Goal: Task Accomplishment & Management: Complete application form

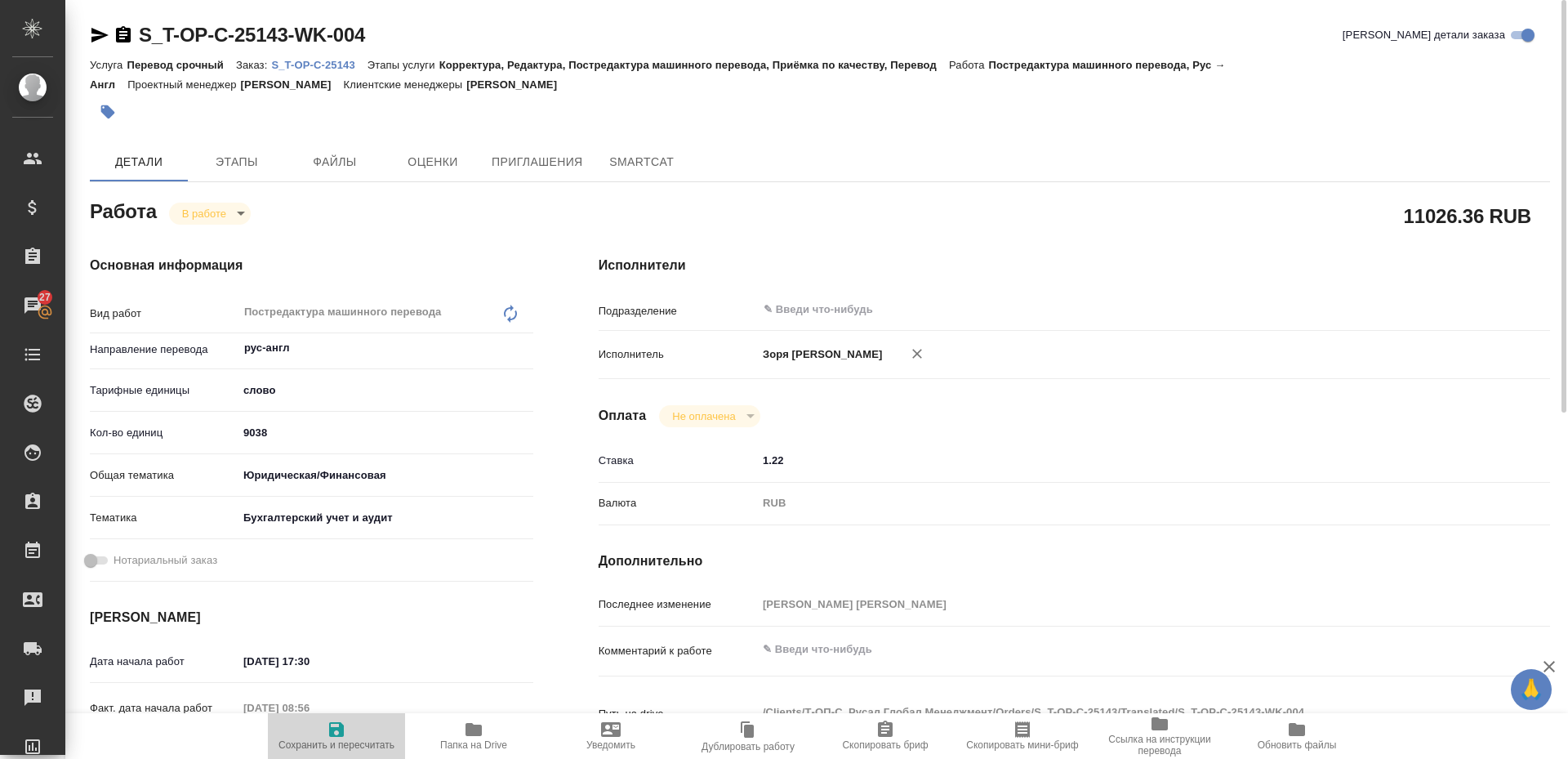
click at [327, 737] on icon "button" at bounding box center [336, 730] width 20 height 20
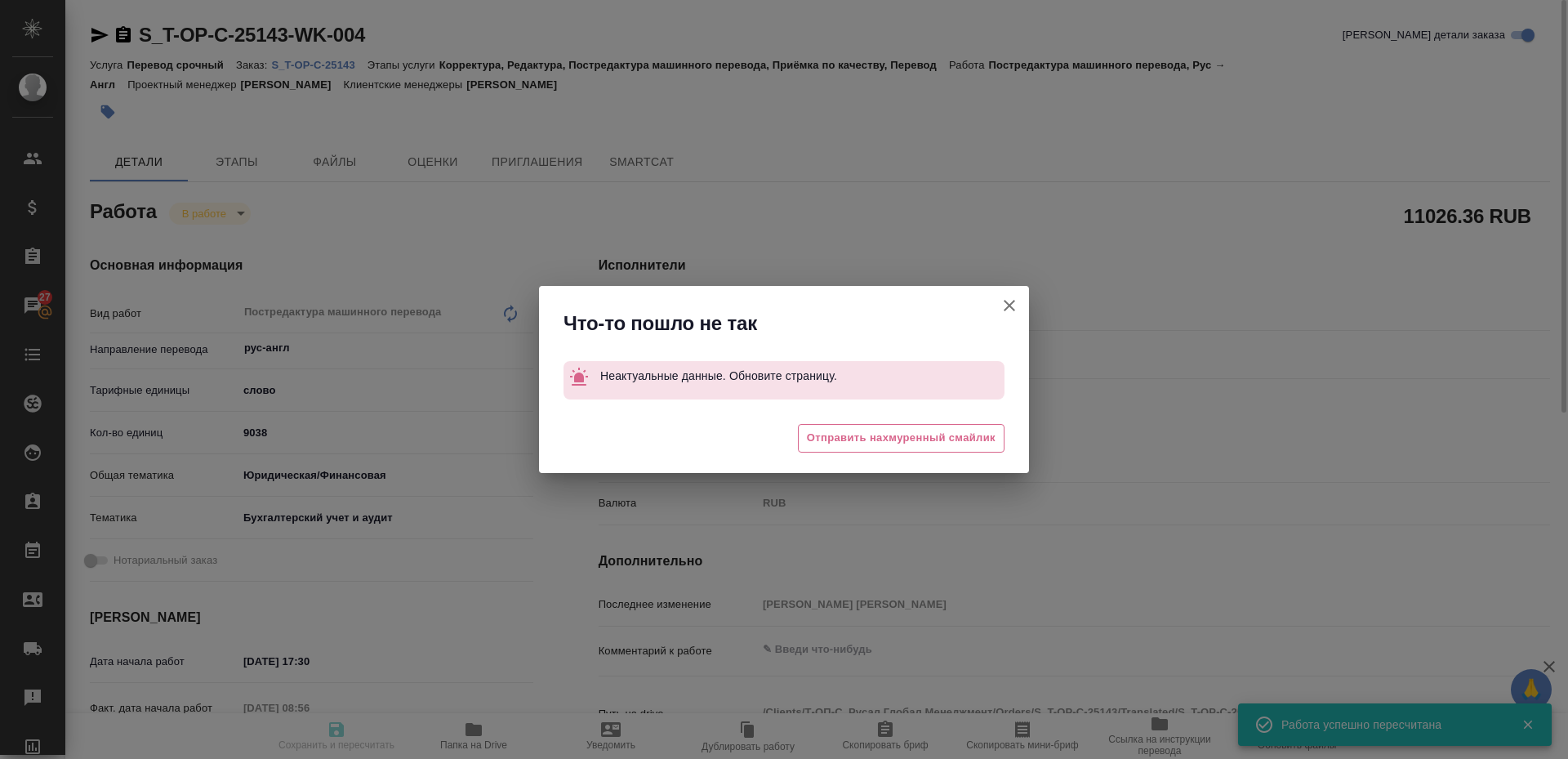
type input "inProgress"
type input "рус-англ"
type input "5a8b1489cc6b4906c91bfd90"
type input "8716.61"
type input "yr-fn"
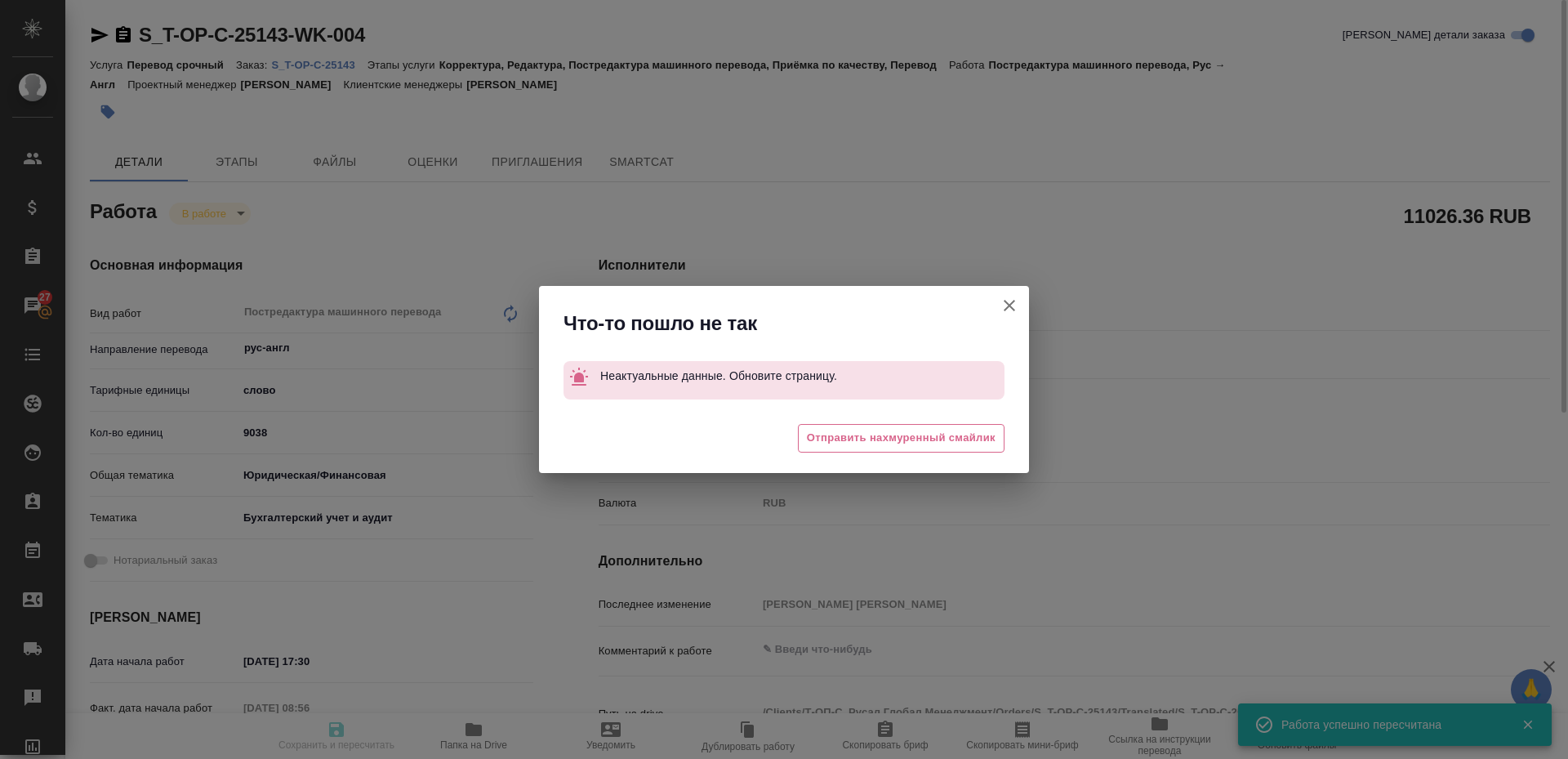
type input "6149848a2b7be24903fd7a88"
type input "18.09.2025 17:30"
type input "22.09.2025 08:56"
type input "24.09.2025 17:00"
type input "25.09.2025 11:00"
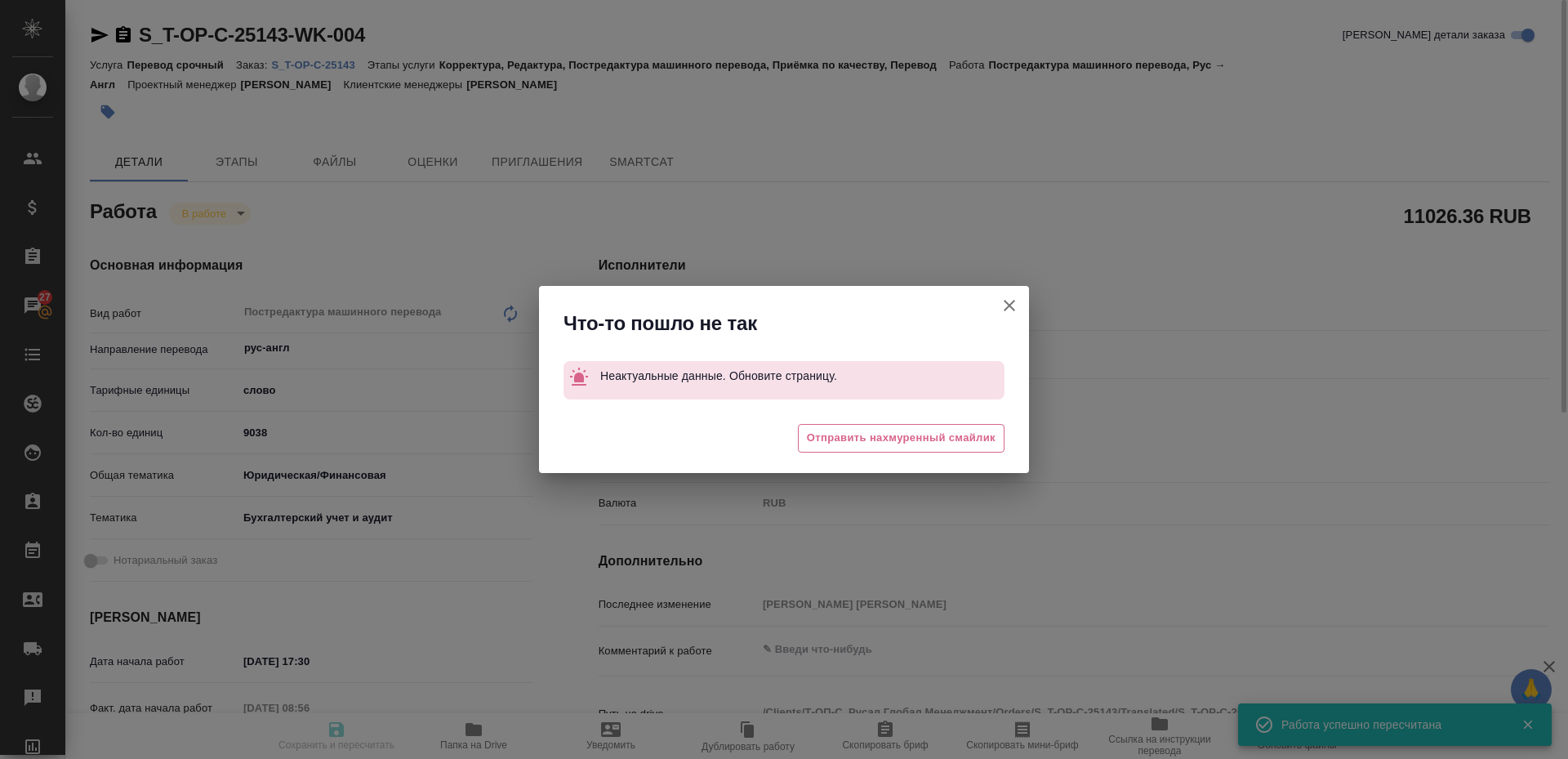
type input "notPayed"
type input "1.22"
type input "RUB"
type input "[PERSON_NAME] [PERSON_NAME]"
type input "S_T-OP-C-25143"
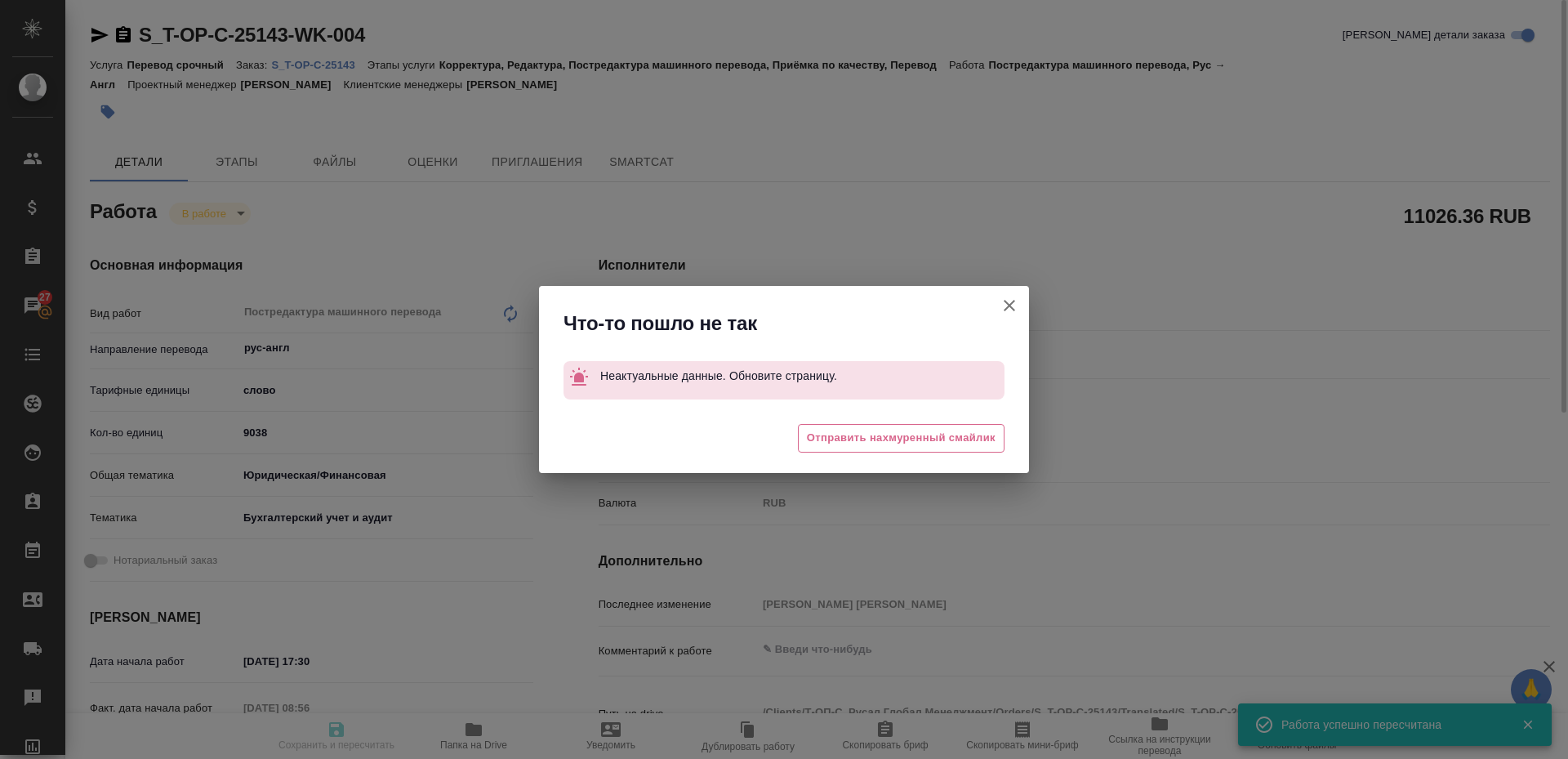
type input "Т-ОП-С-46760"
type input "Перевод срочный"
type input "Корректура, Редактура, Постредактура машинного перевода, Приёмка по качеству, П…"
type input "Горленко Юлия"
type input "Оксютович Ирина"
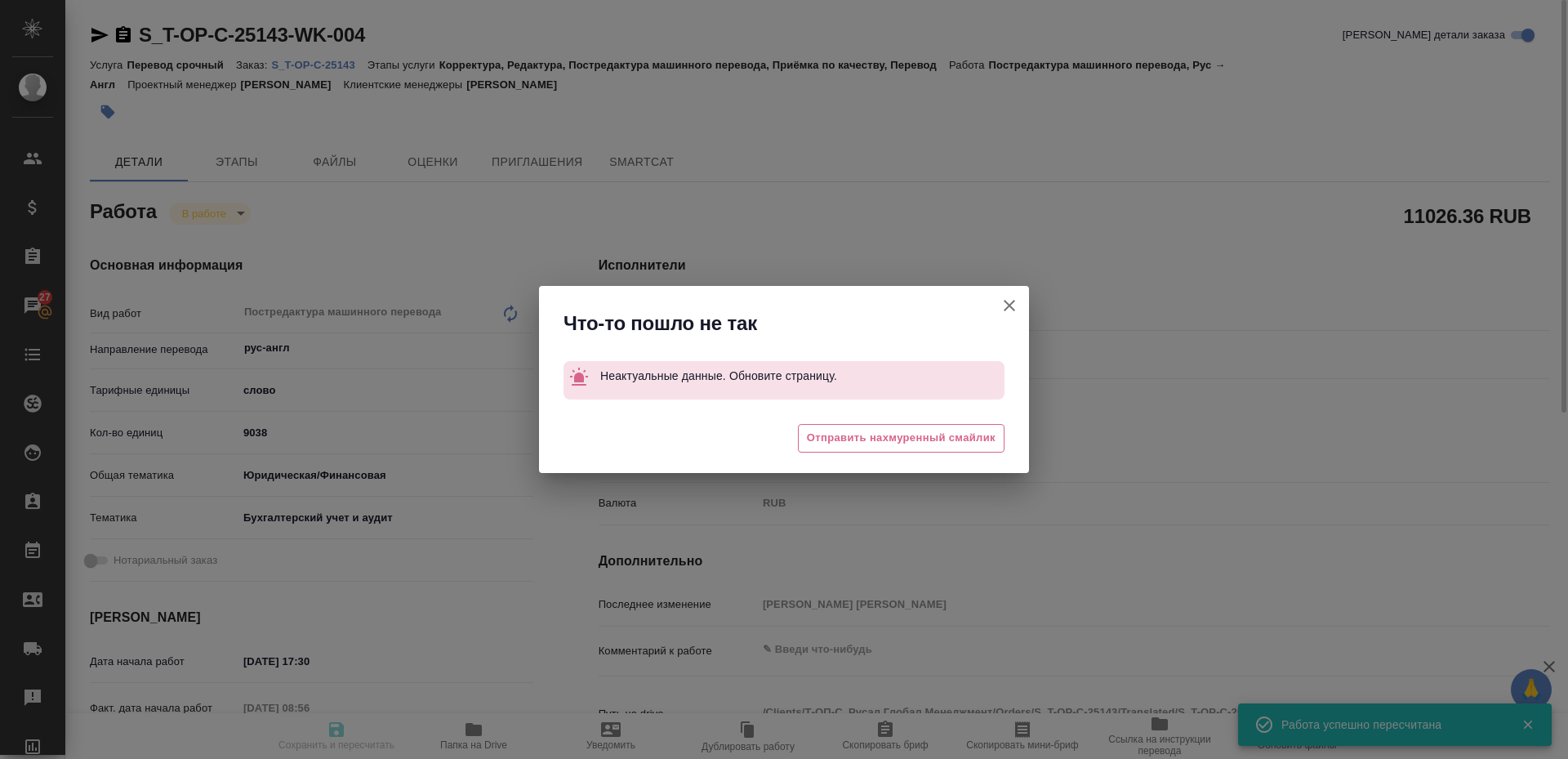
type input "/Clients/Т-ОП-С_Русал Глобал Менеджмент/Orders/S_T-OP-C-25143"
click at [1020, 307] on button "[PERSON_NAME] детали заказа" at bounding box center [1010, 306] width 40 height 40
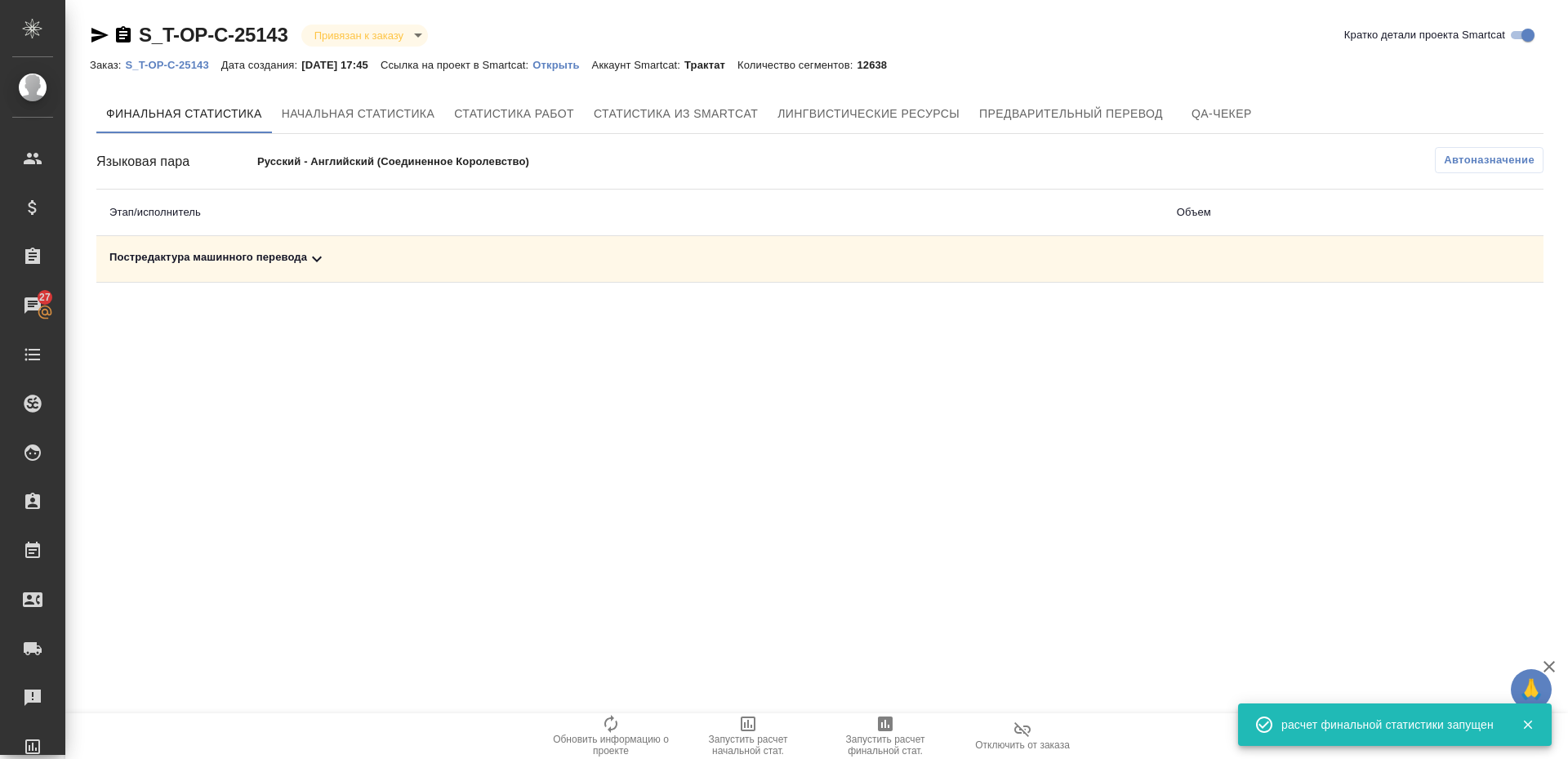
click at [241, 250] on div "Постредактура машинного перевода" at bounding box center [629, 258] width 1041 height 20
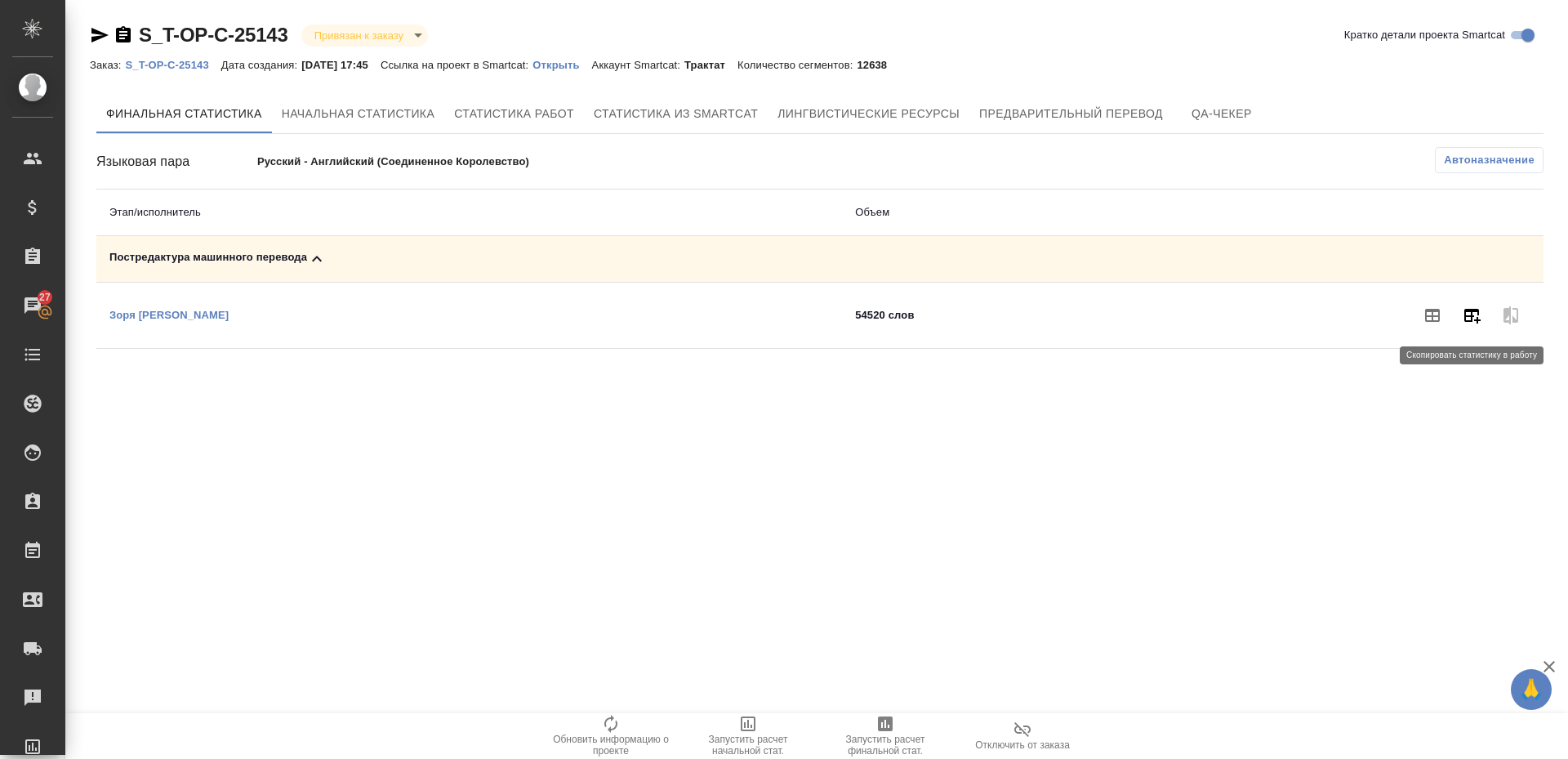
click at [1463, 327] on button "button" at bounding box center [1472, 315] width 40 height 40
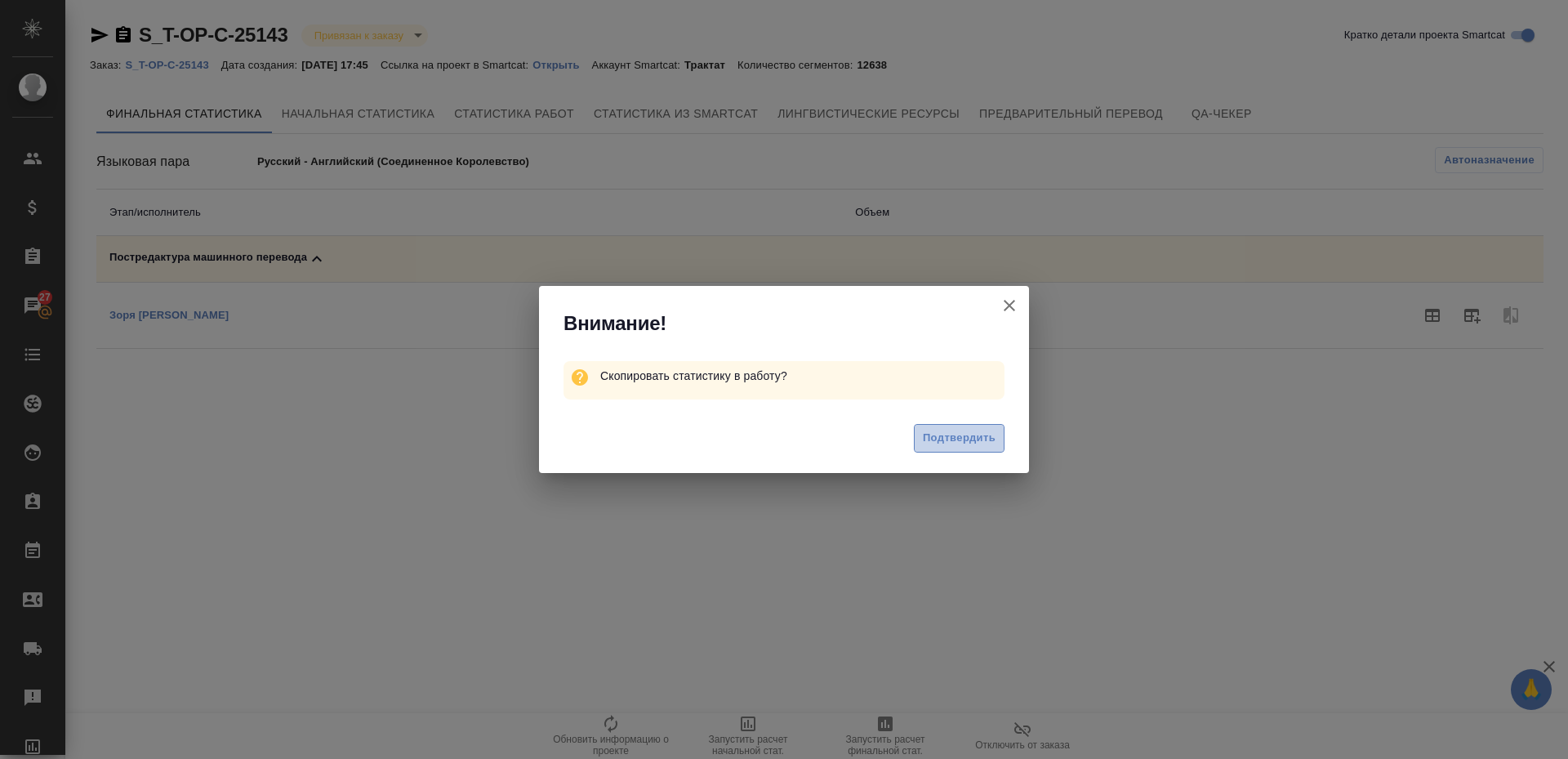
click at [994, 451] on button "Подтвердить" at bounding box center [958, 438] width 90 height 28
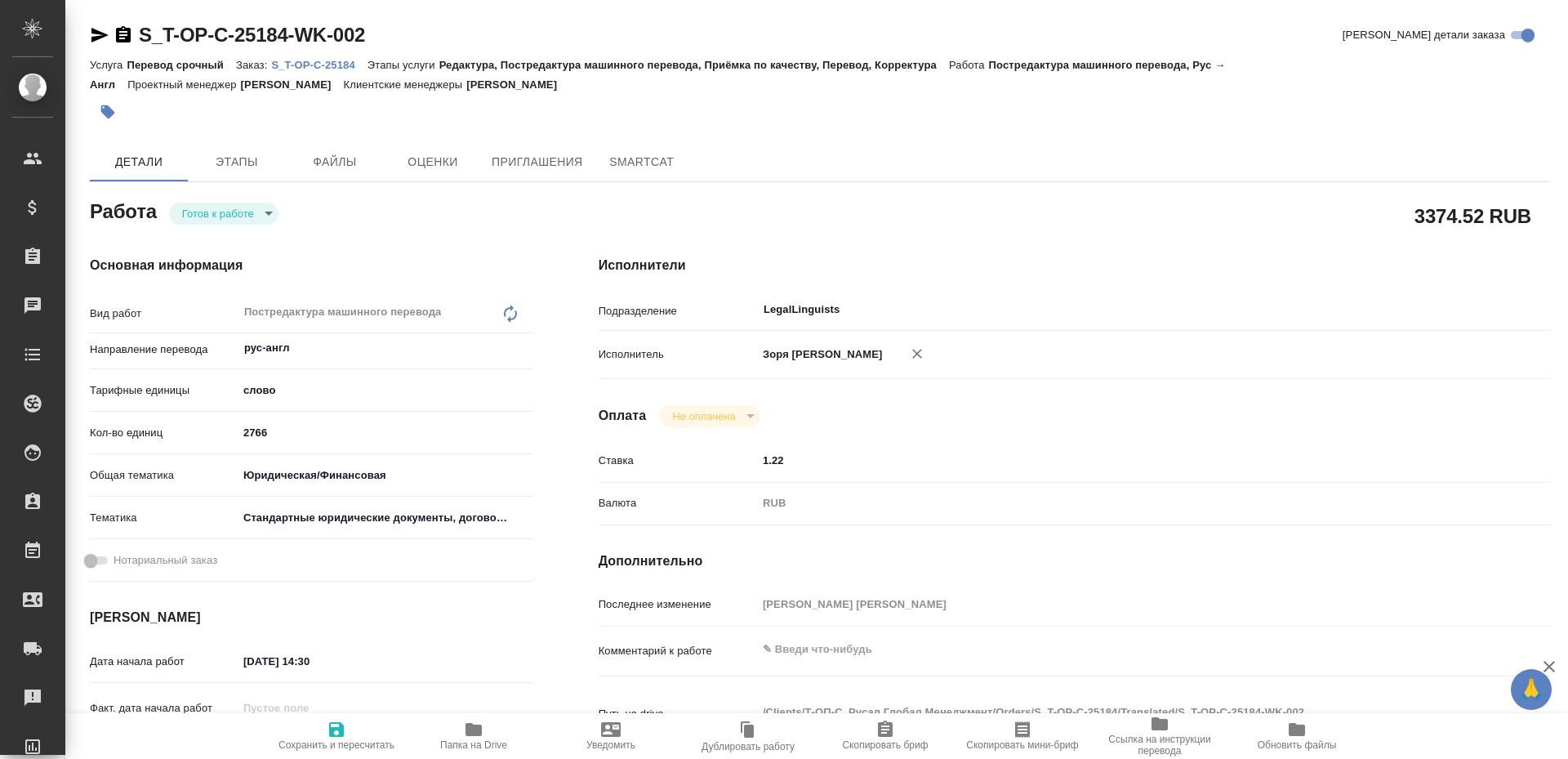
type textarea "x"
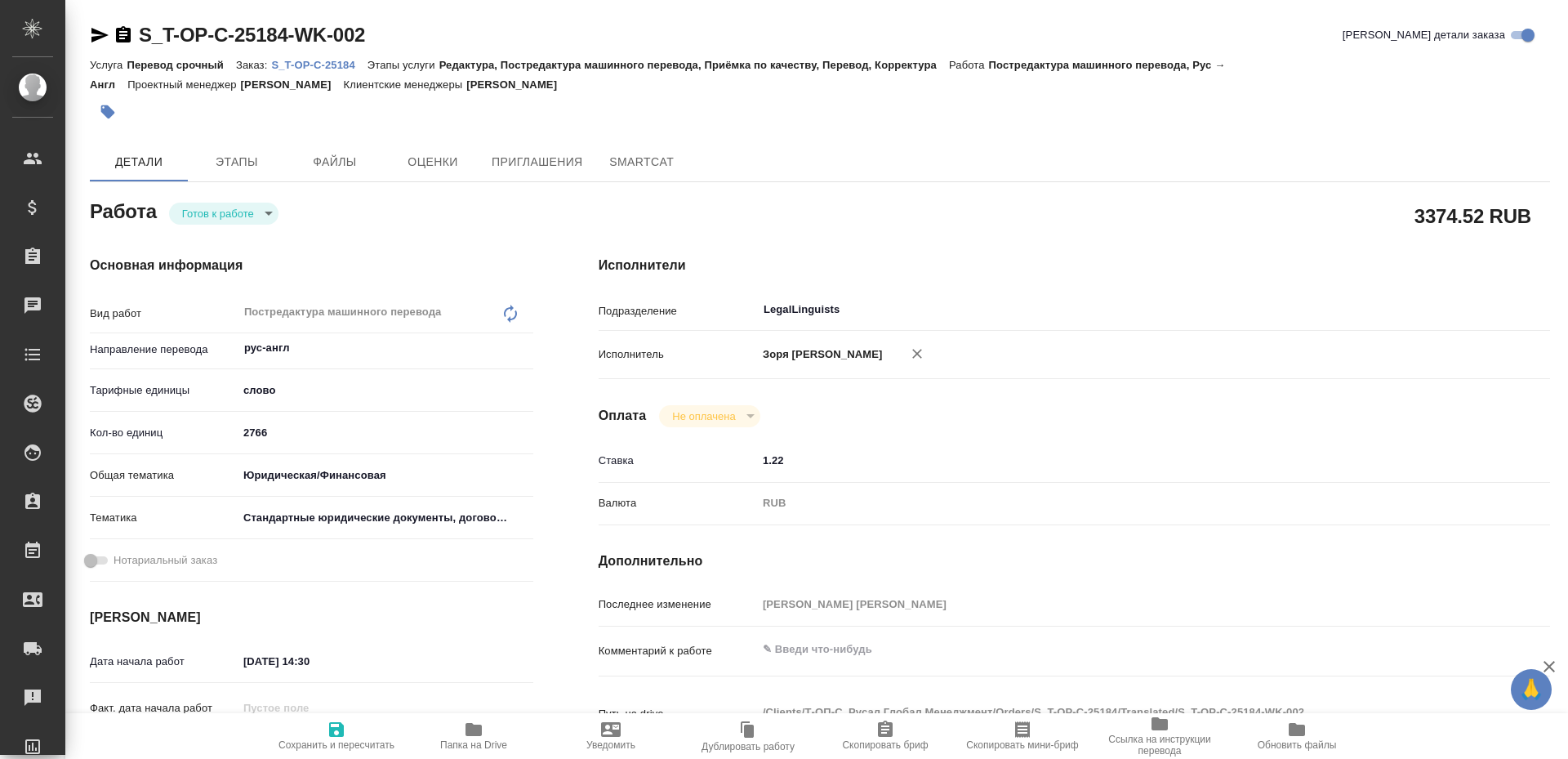
click at [92, 33] on icon "button" at bounding box center [100, 34] width 17 height 15
type textarea "x"
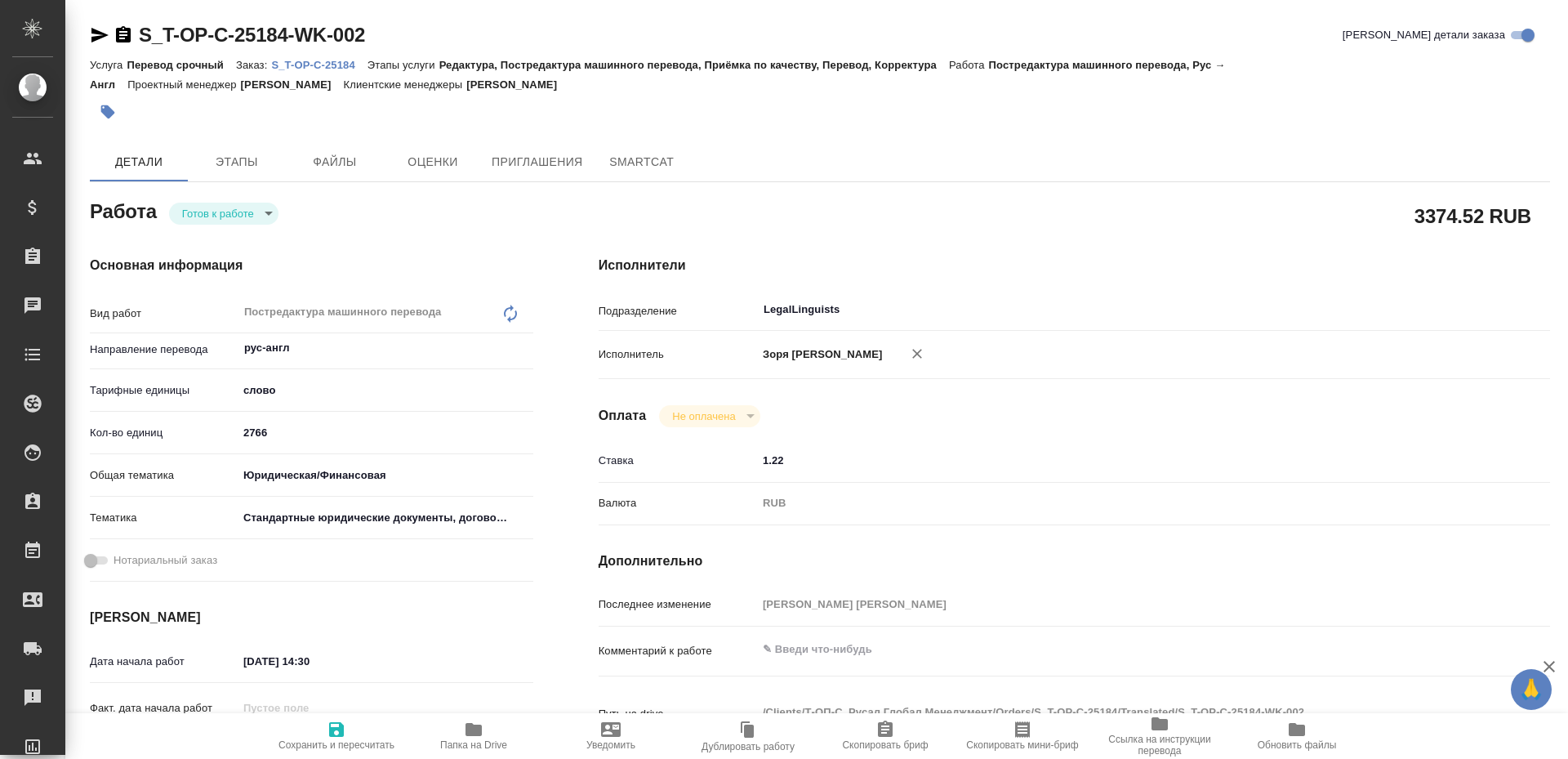
type textarea "x"
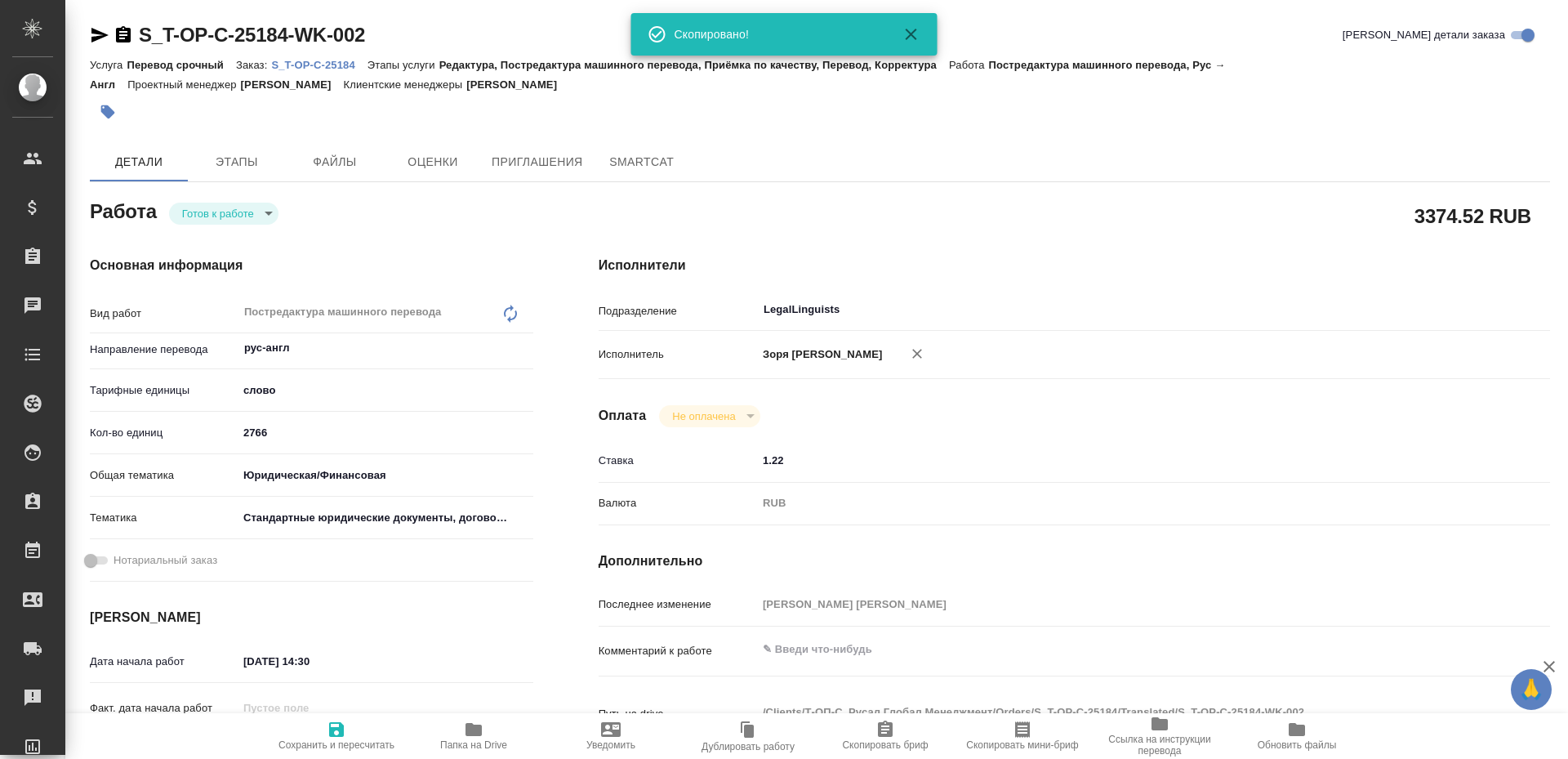
type textarea "x"
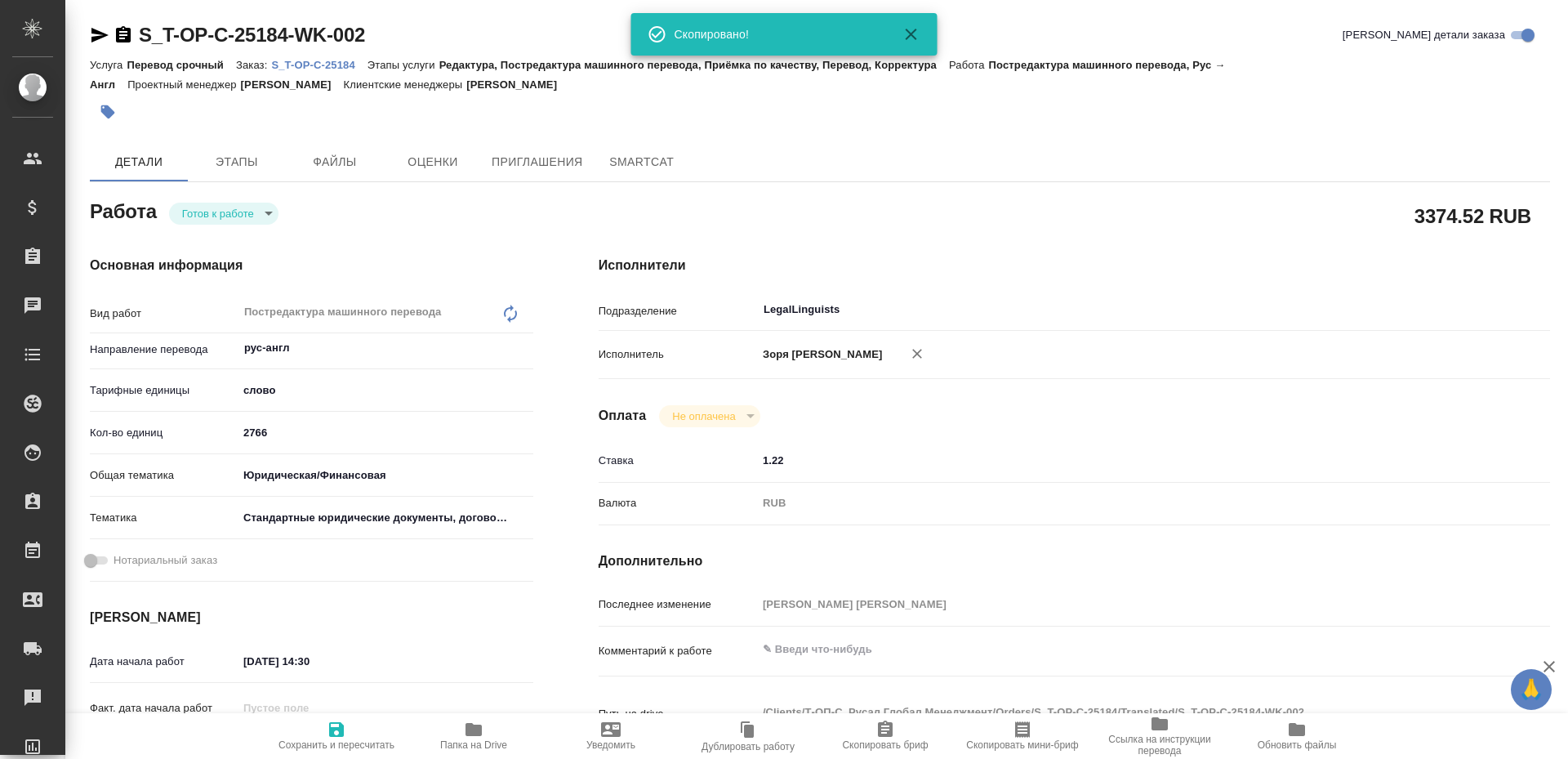
type textarea "x"
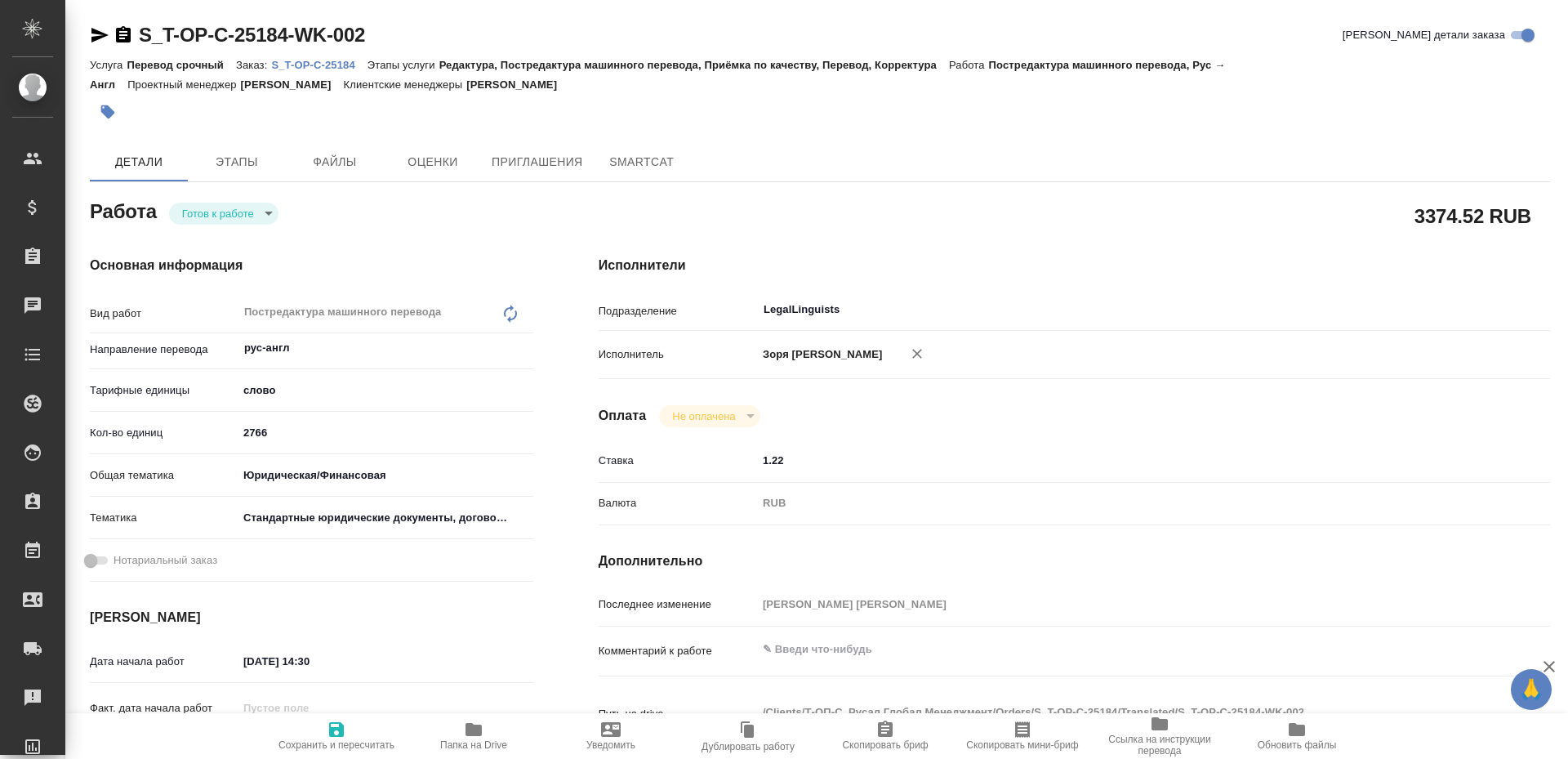
type textarea "x"
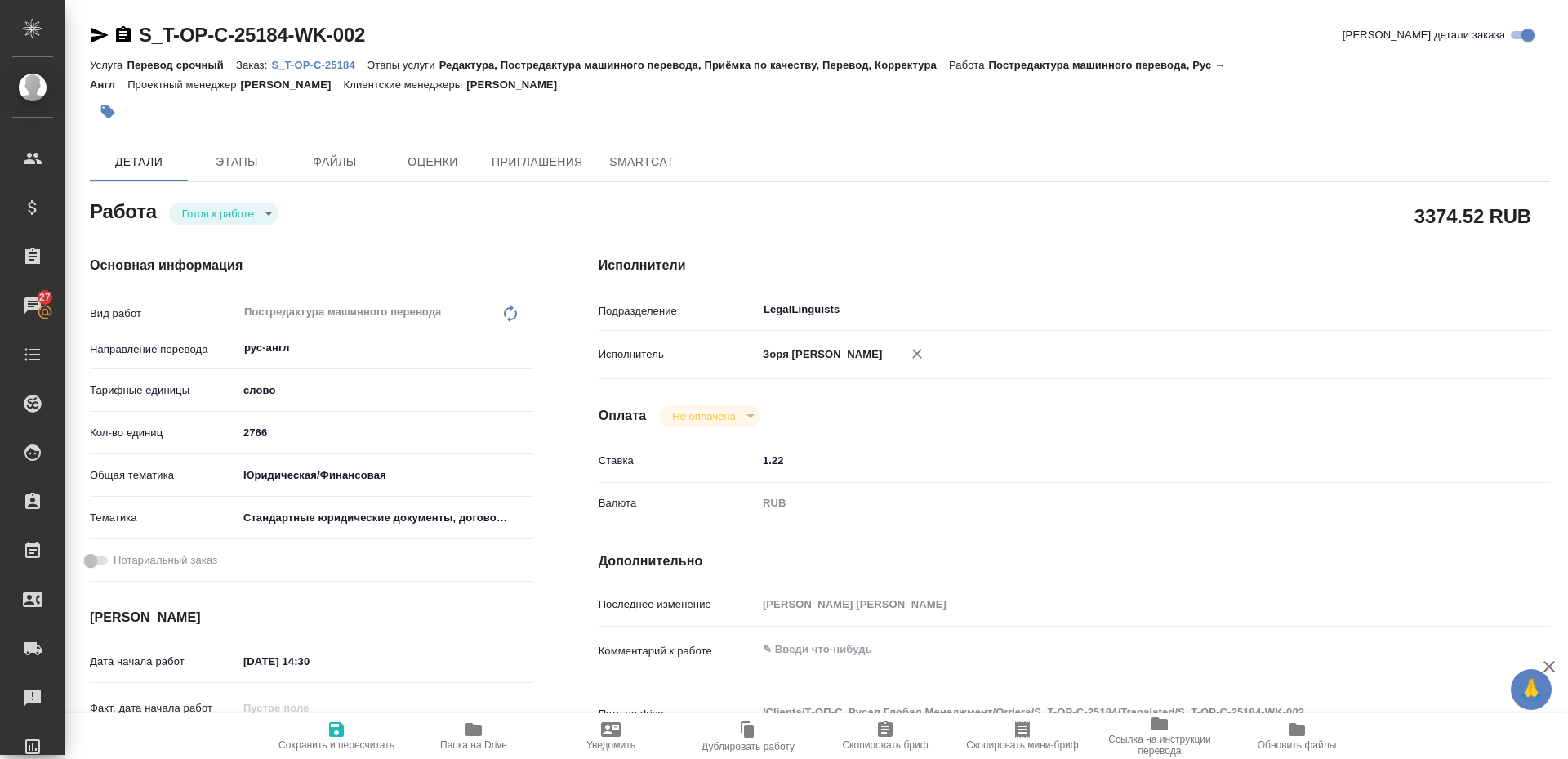
click at [193, 204] on body "🙏 .cls-1 fill:#fff; AWATERA Zoria Tatiana Клиенты Спецификации Заказы 27 Чаты T…" at bounding box center [784, 379] width 1568 height 759
click at [205, 231] on li "В работе" at bounding box center [223, 241] width 109 height 28
type textarea "x"
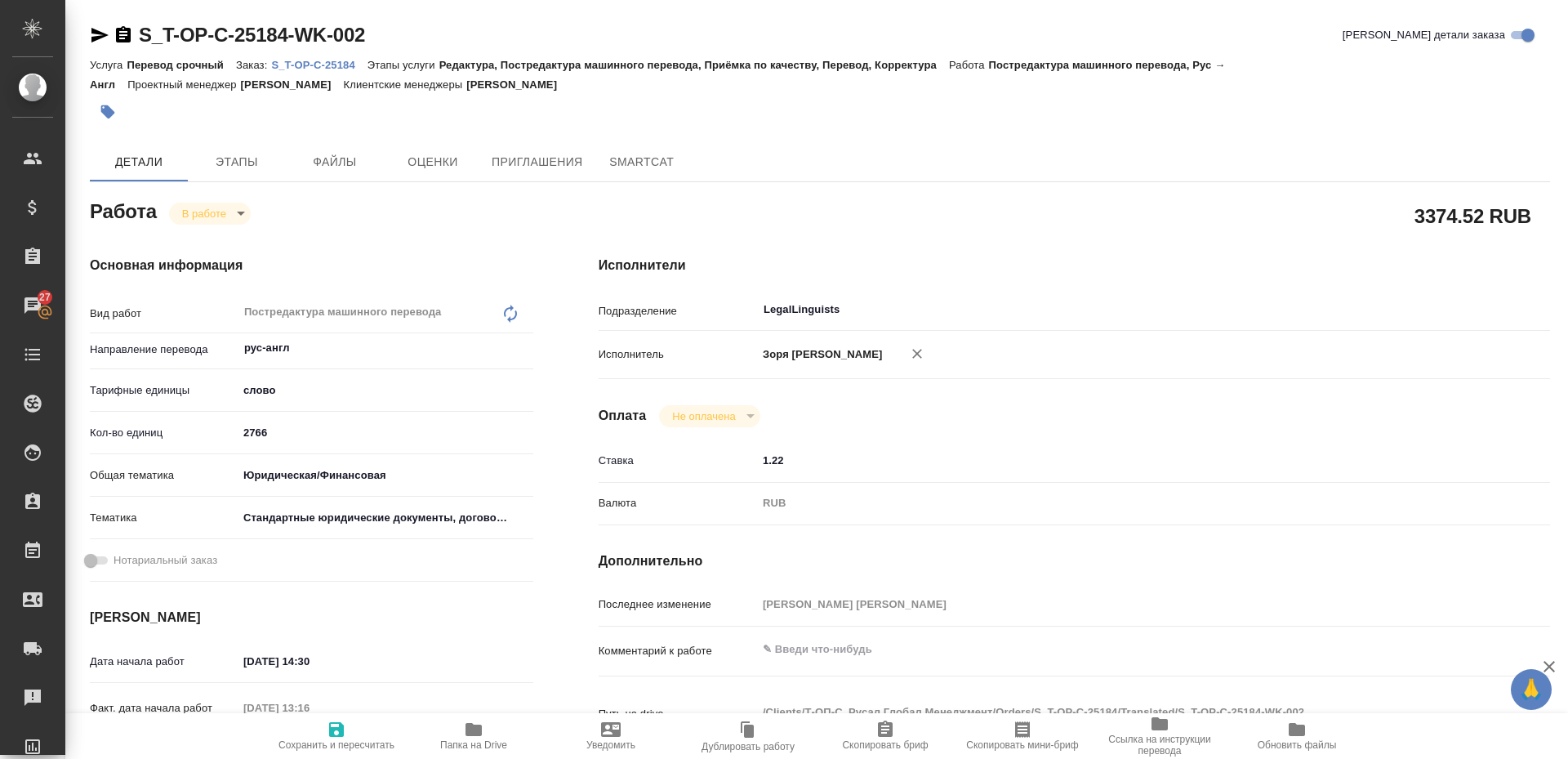
type textarea "x"
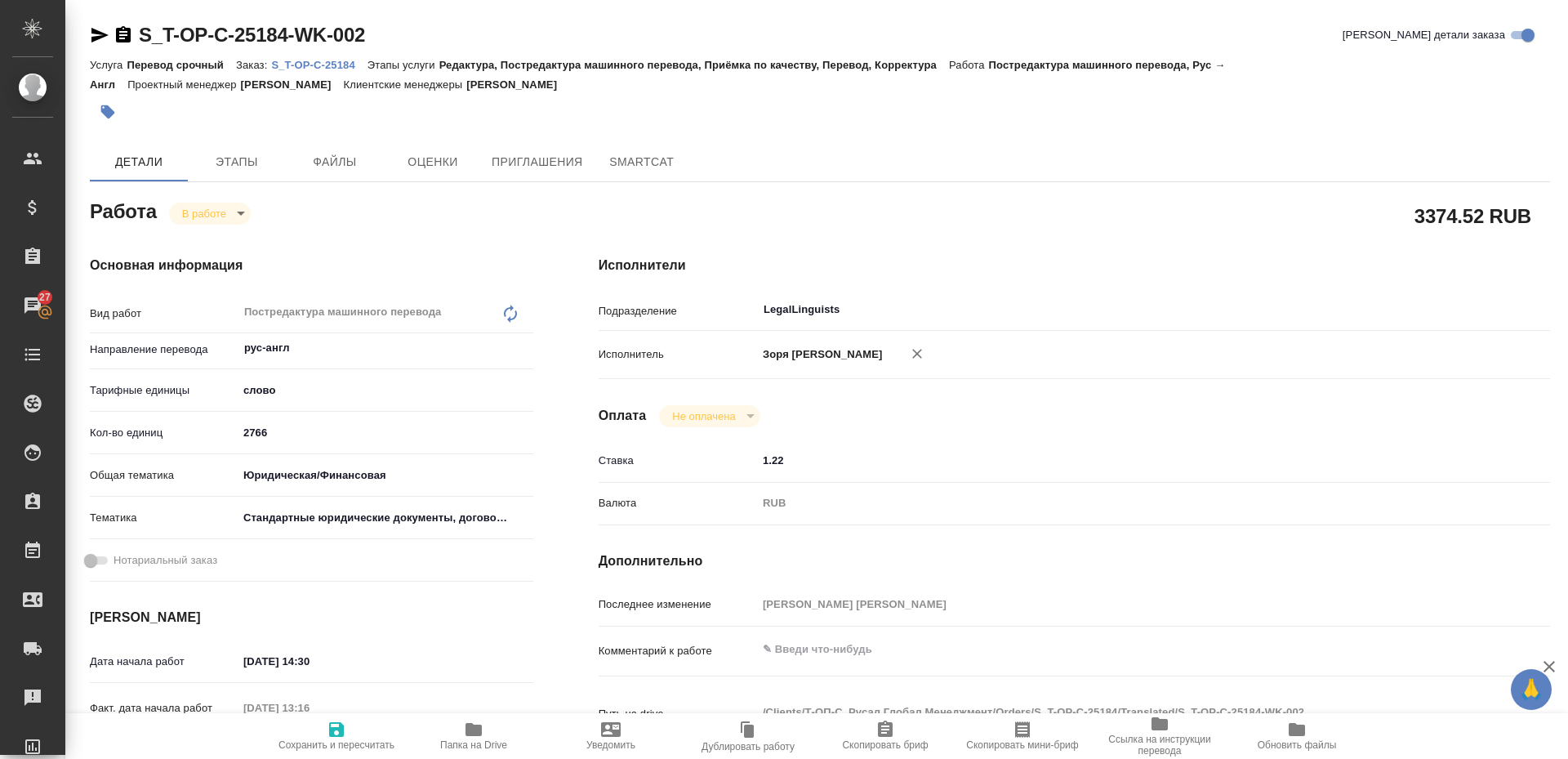
type textarea "x"
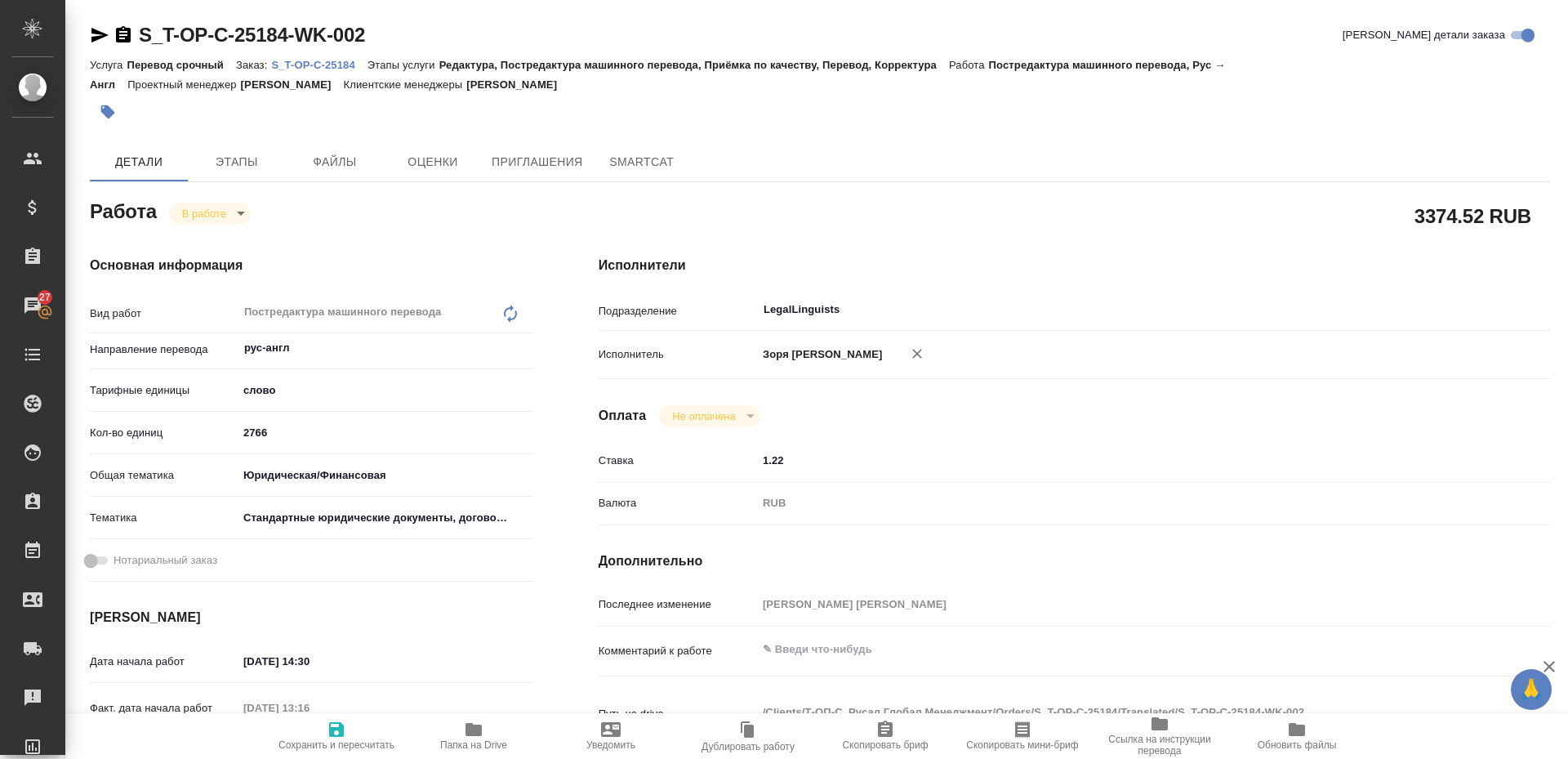
type textarea "x"
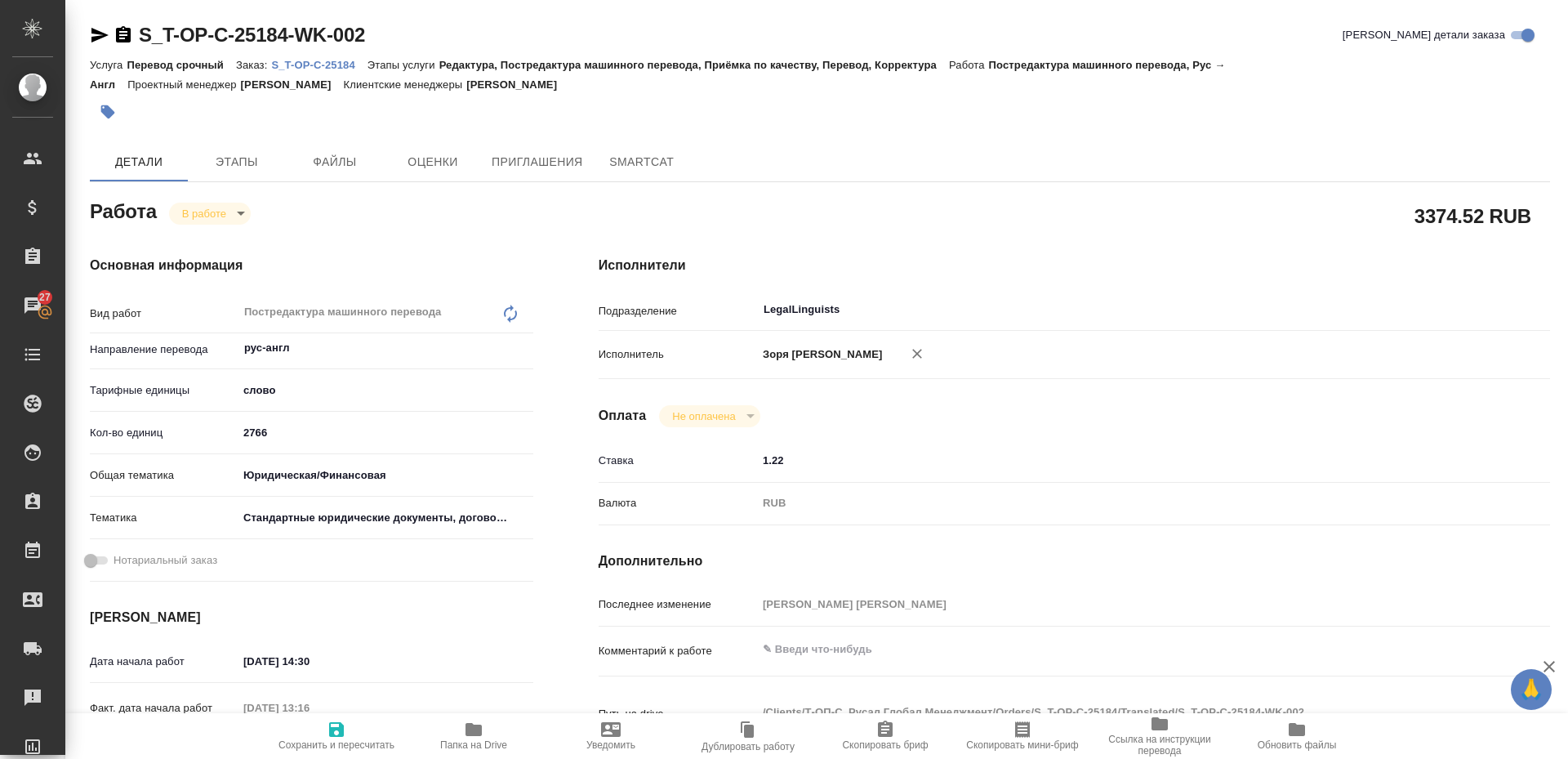
type textarea "x"
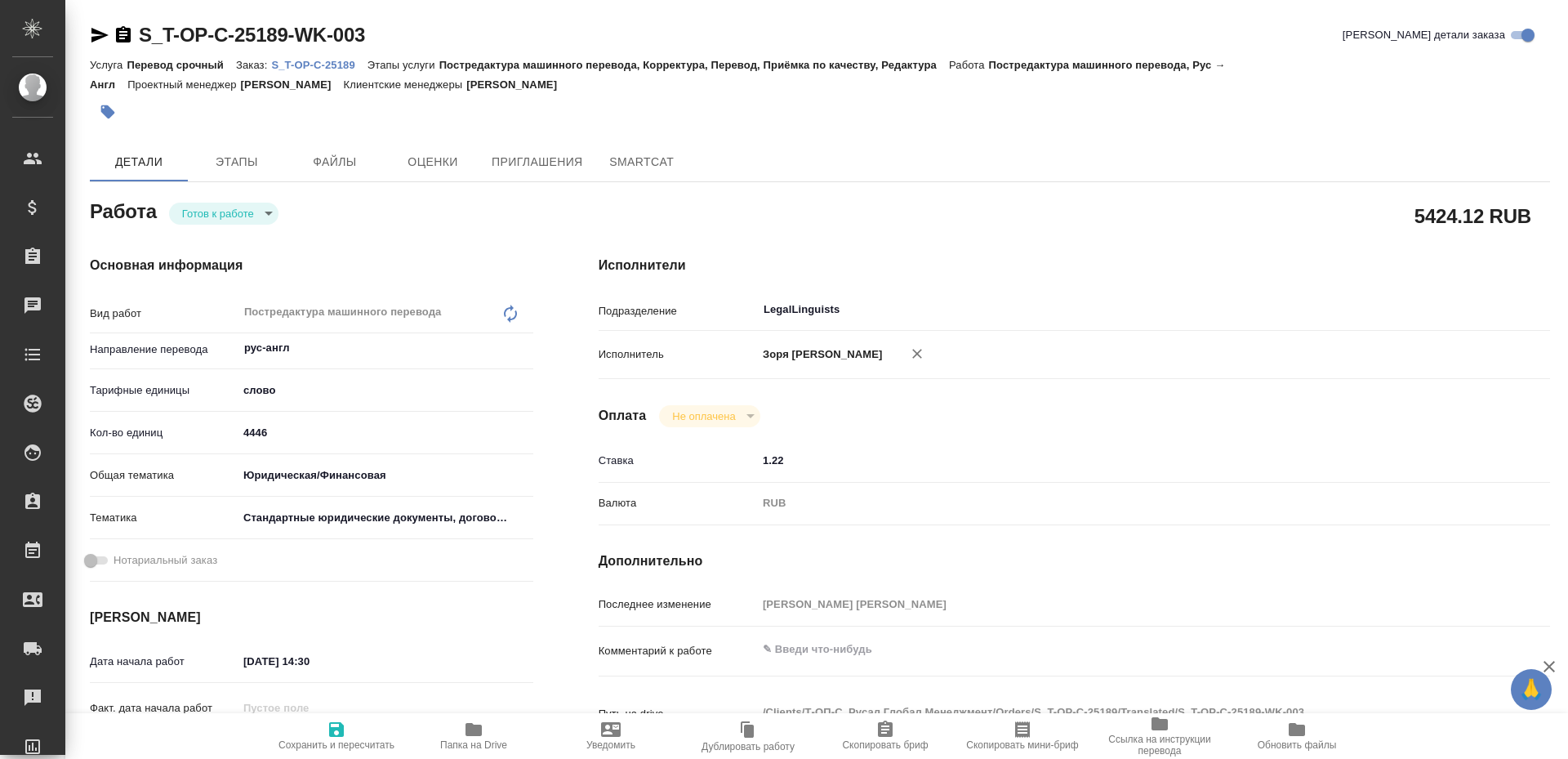
type textarea "x"
click at [96, 35] on icon "button" at bounding box center [99, 34] width 20 height 20
type textarea "x"
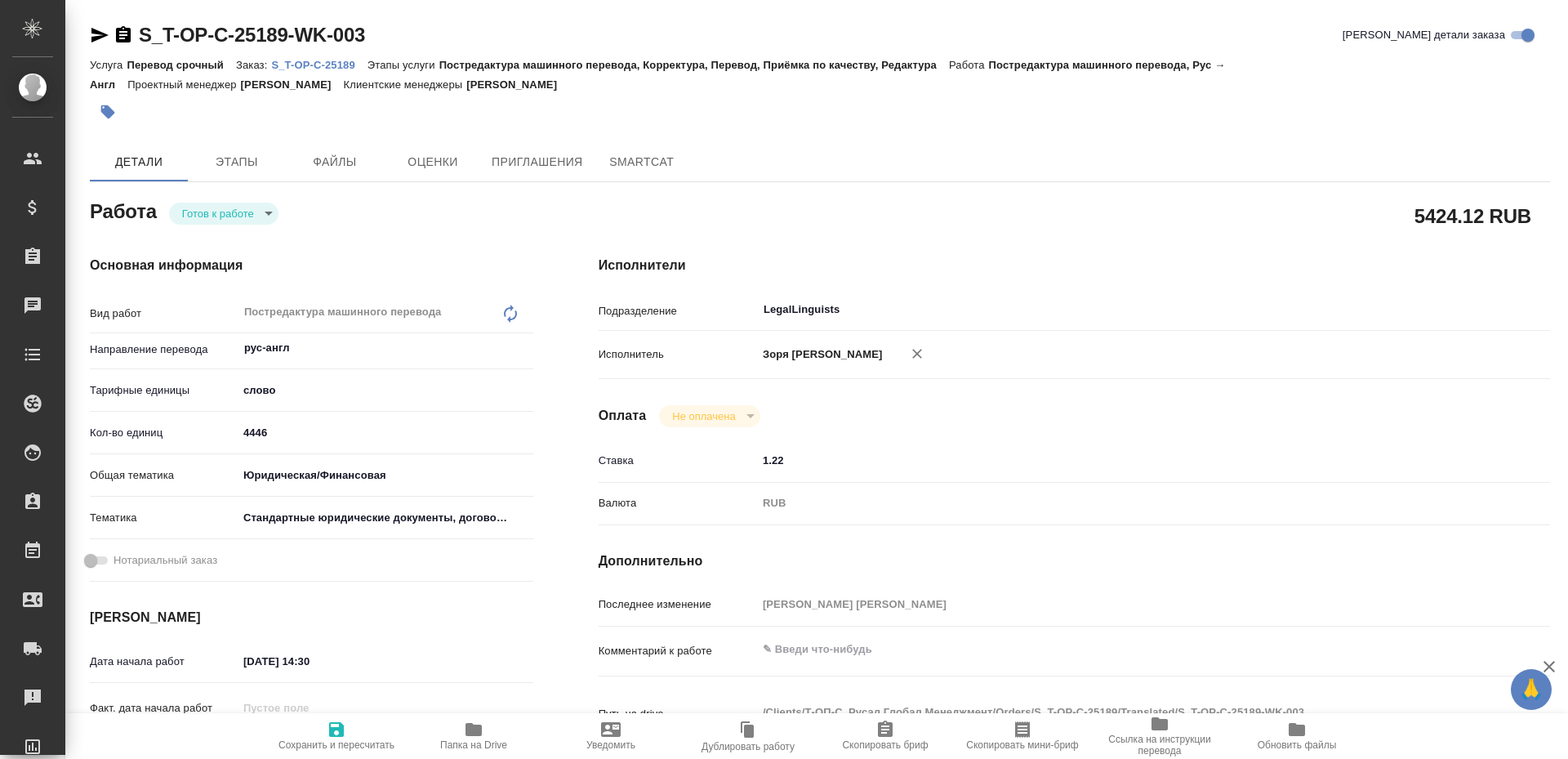
type textarea "x"
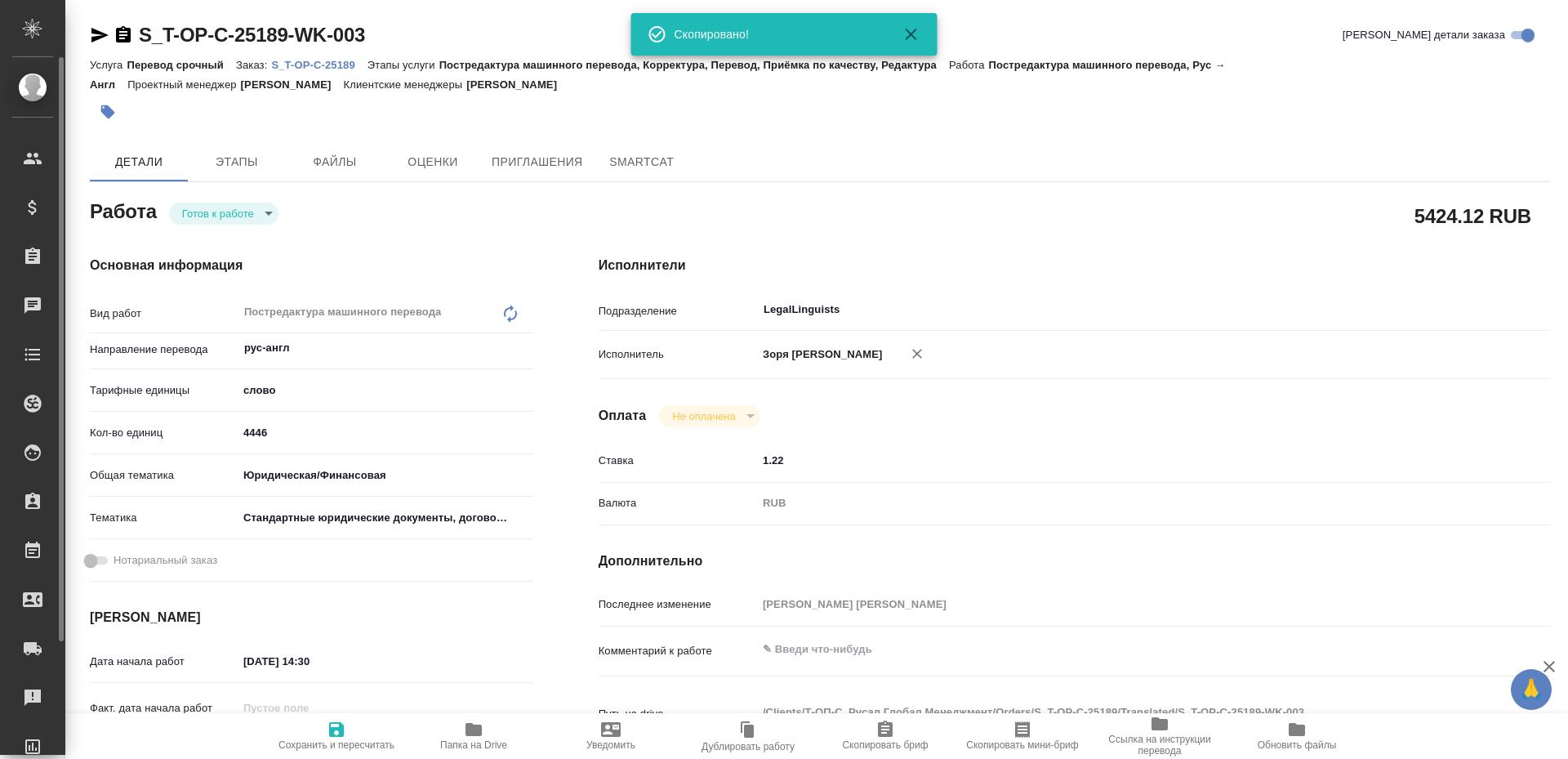
type textarea "x"
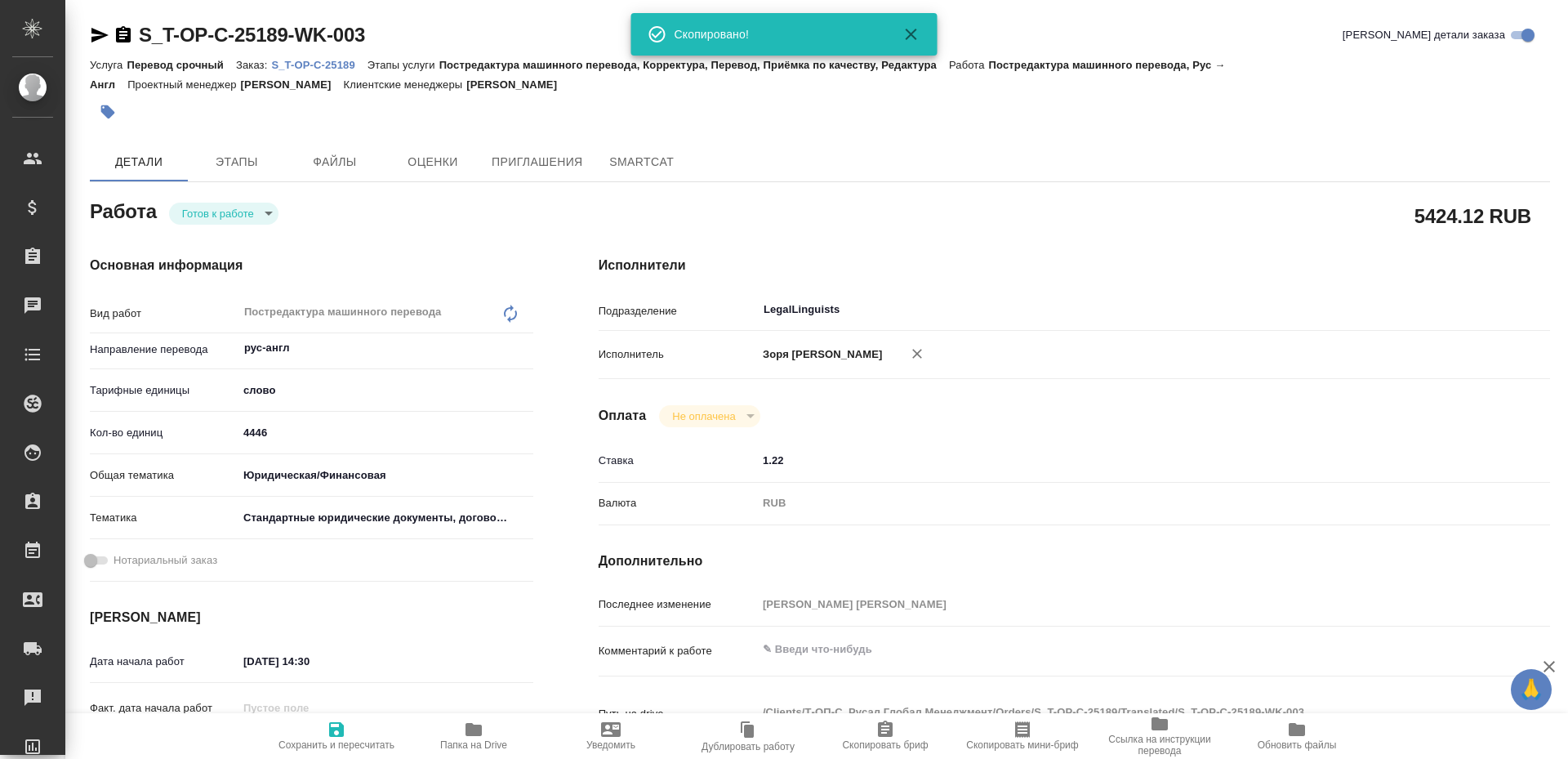
type textarea "x"
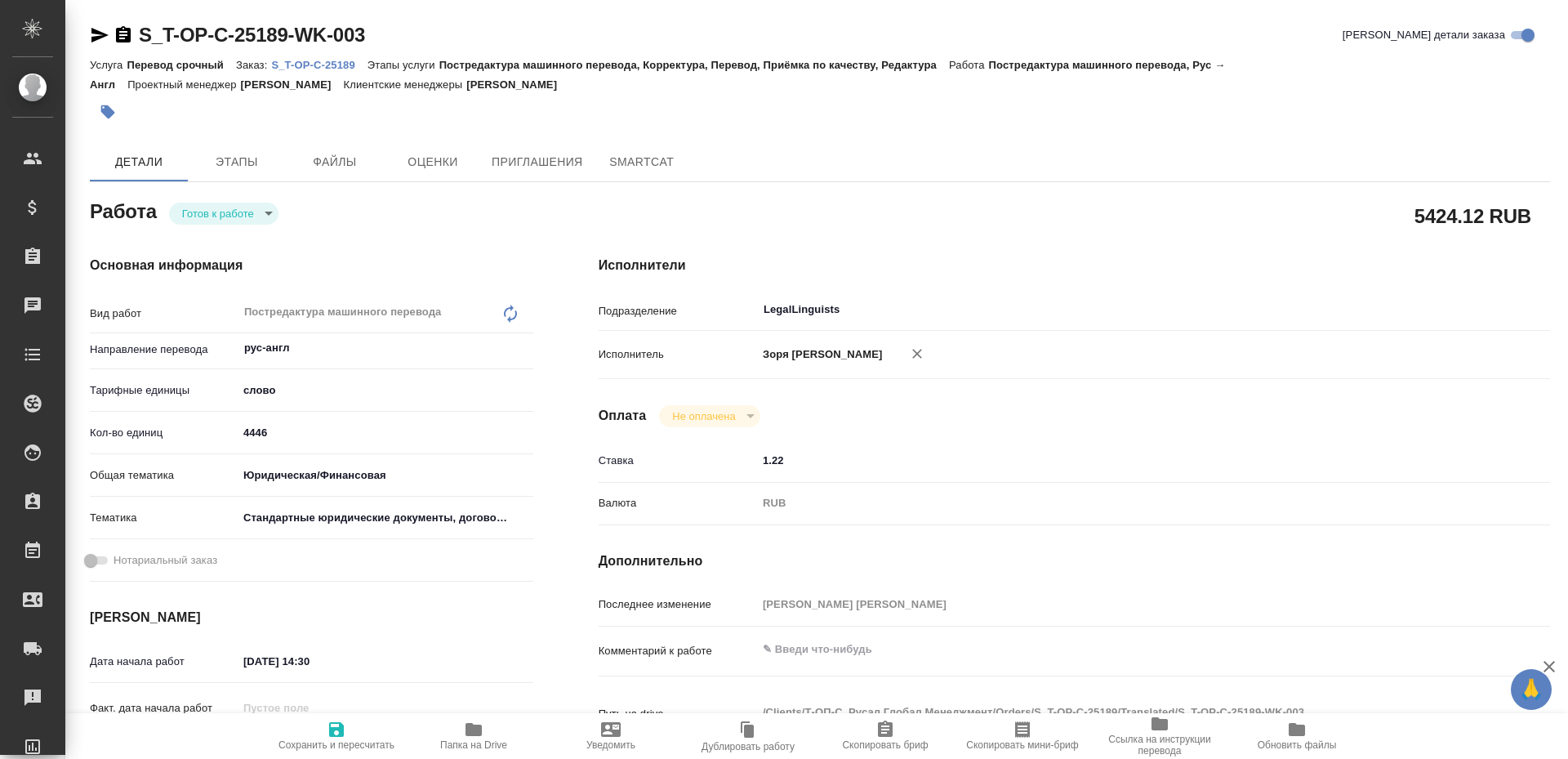
type textarea "x"
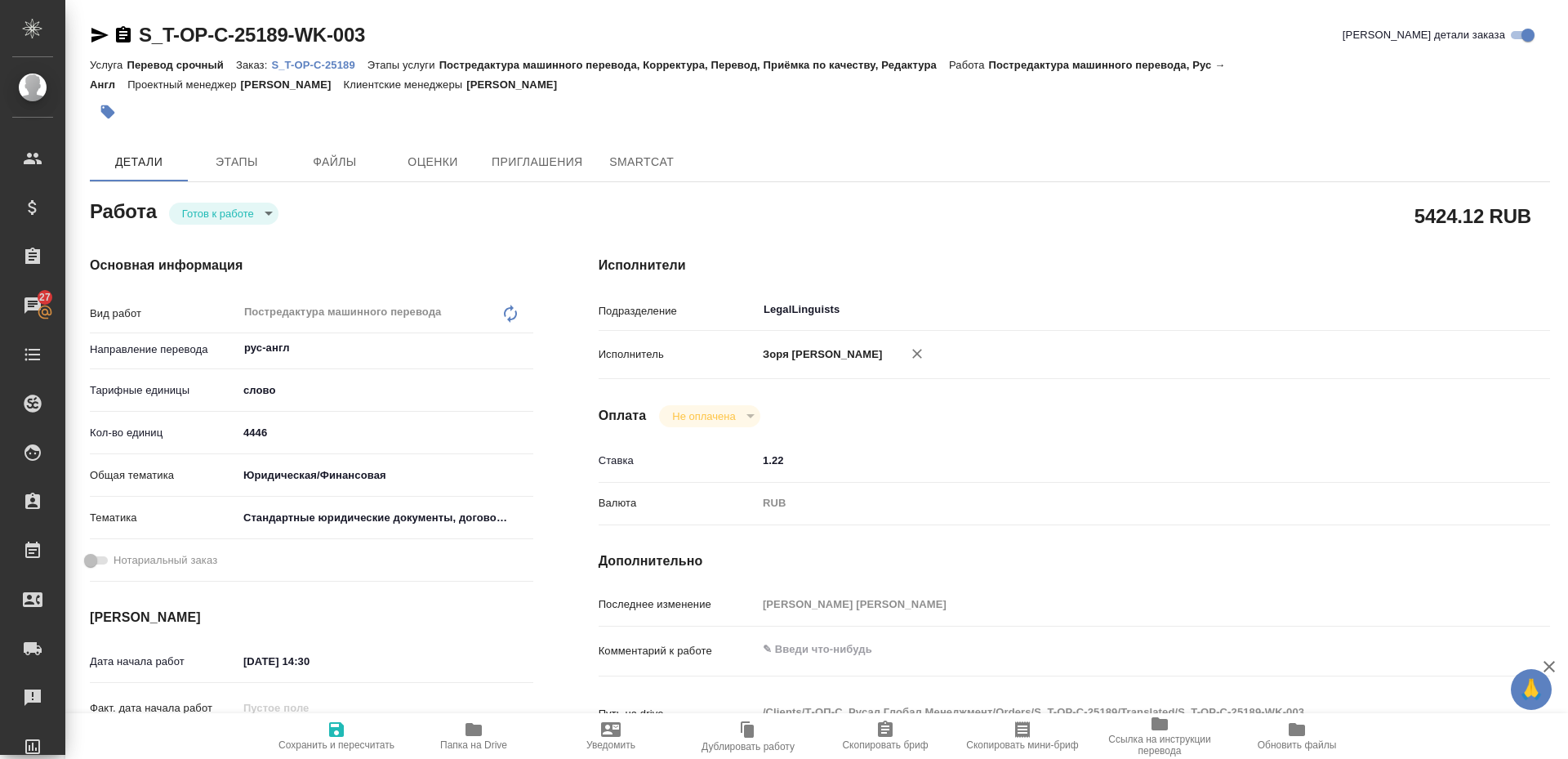
click at [183, 216] on body "🙏 .cls-1 fill:#fff; AWATERA Zoria Tatiana Клиенты Спецификации Заказы 27 Чаты T…" at bounding box center [784, 379] width 1568 height 759
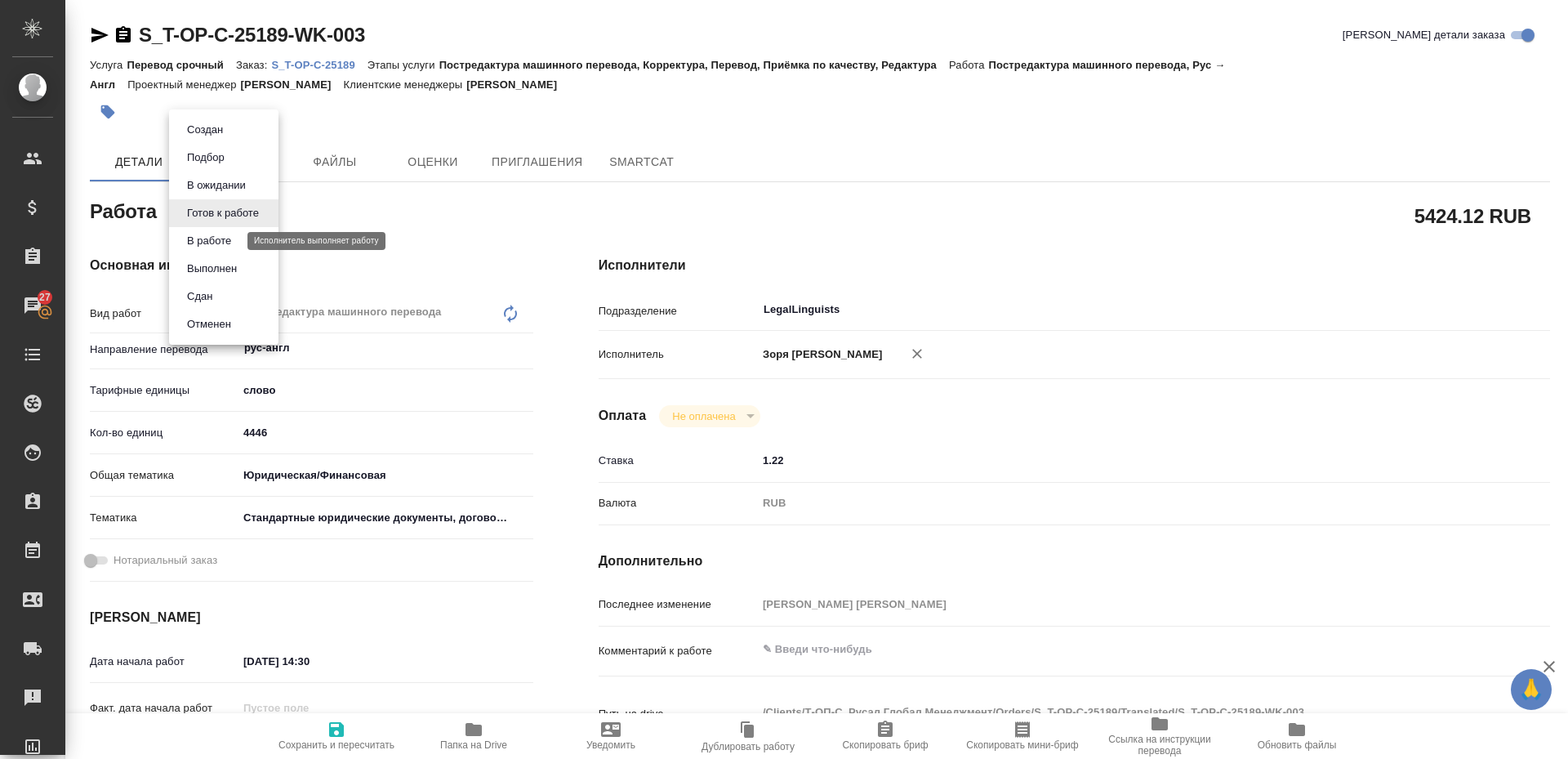
click at [190, 233] on button "В работе" at bounding box center [209, 240] width 54 height 18
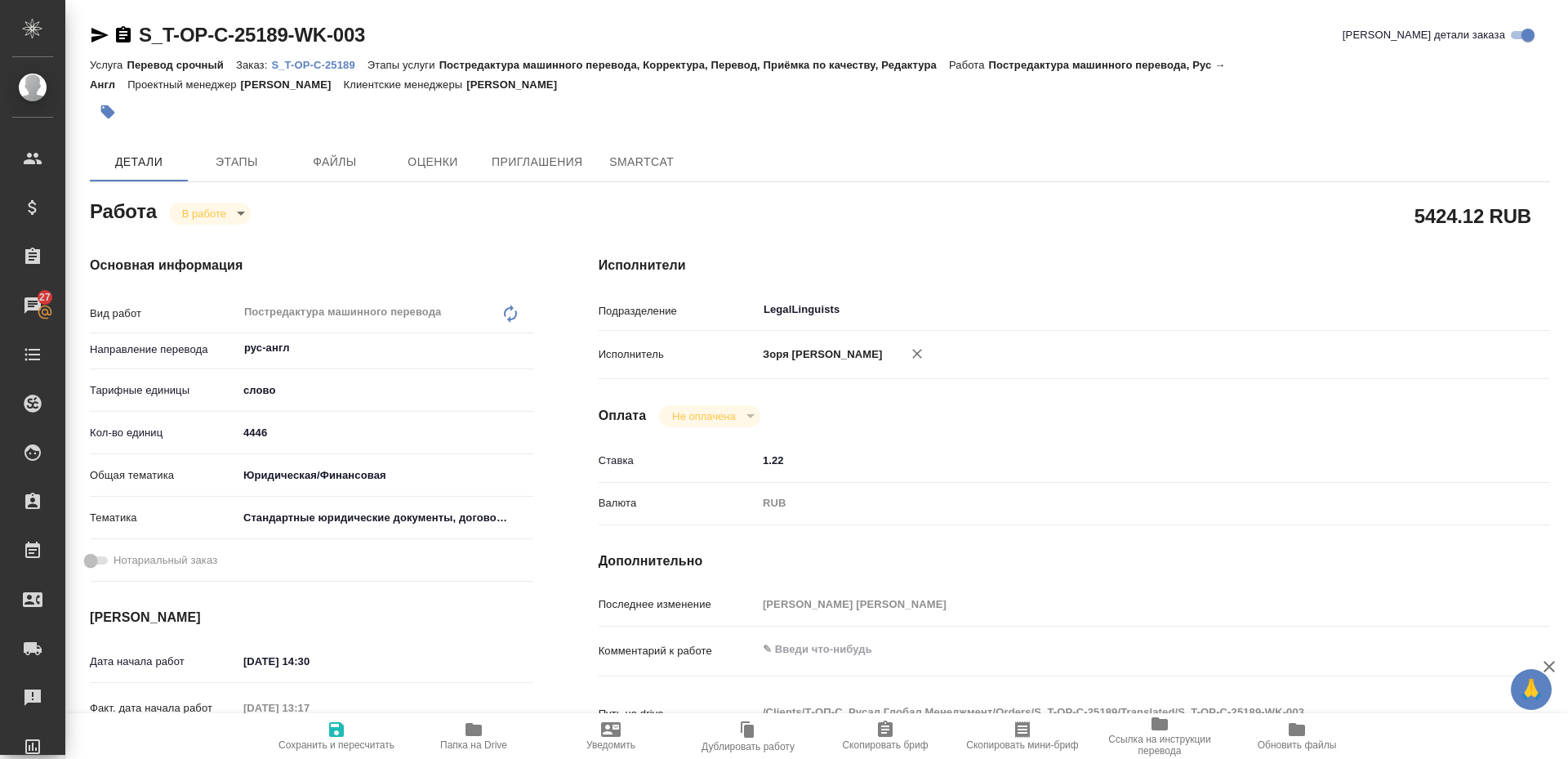
type textarea "x"
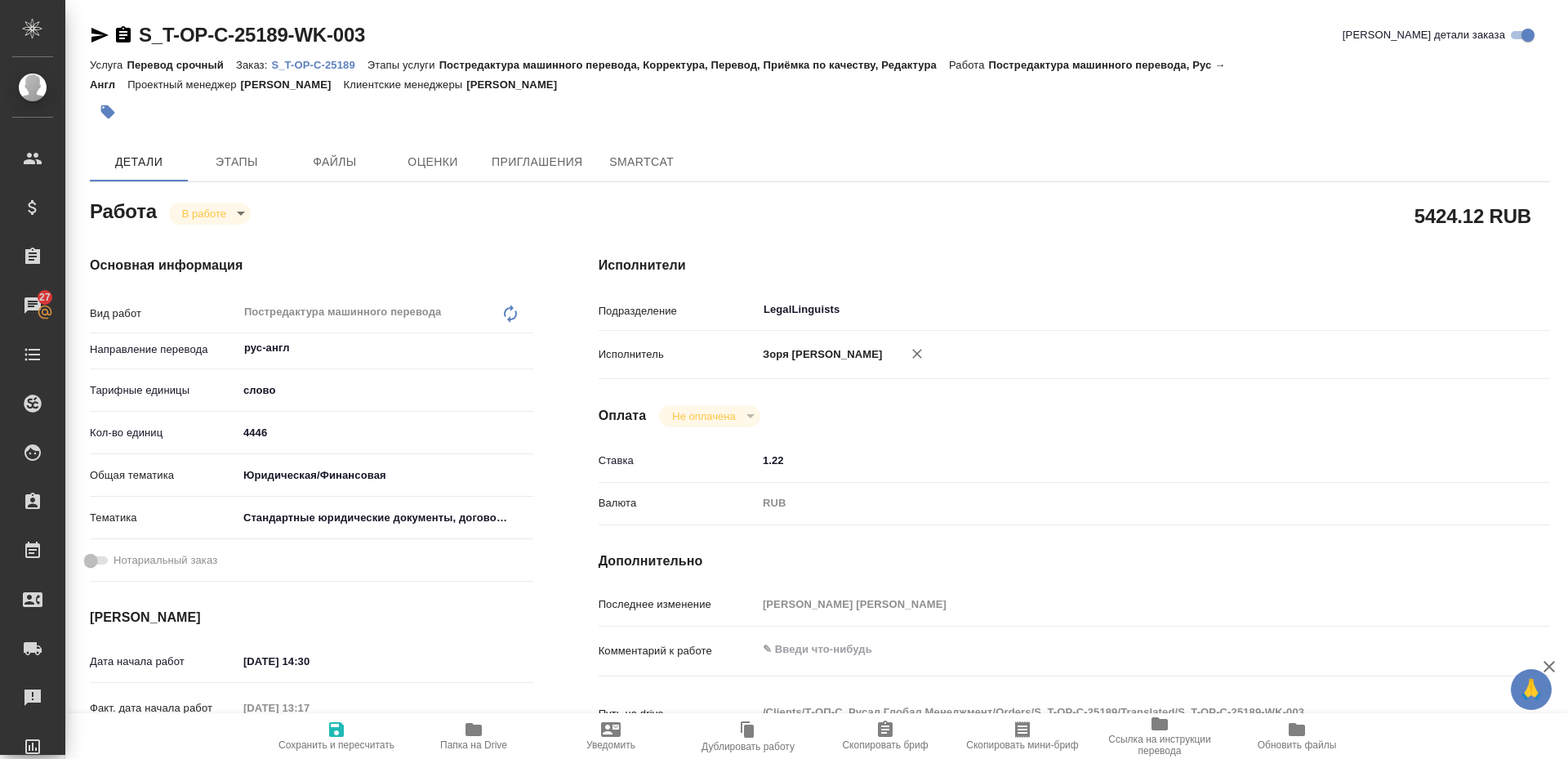
type textarea "x"
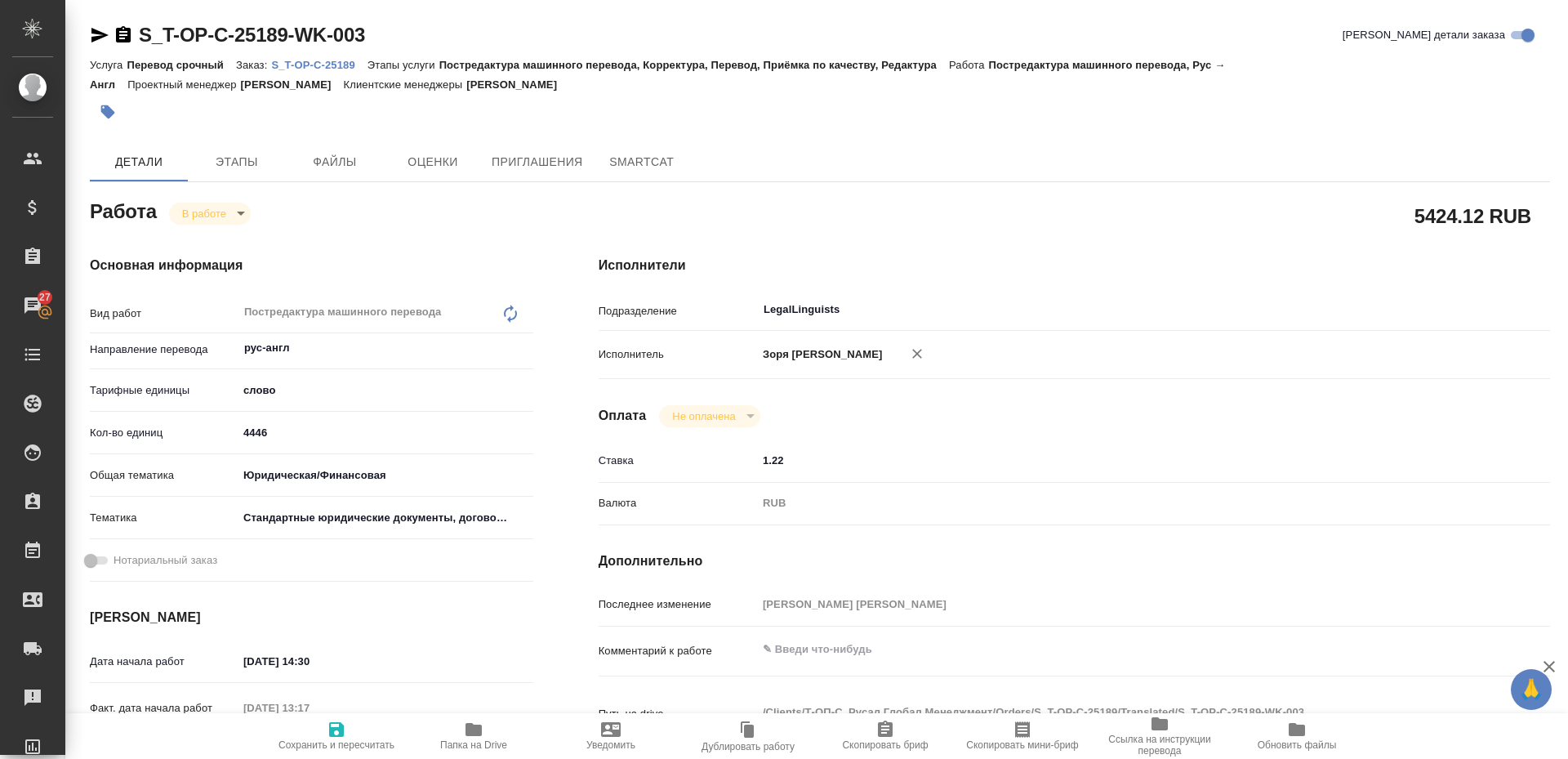
type textarea "x"
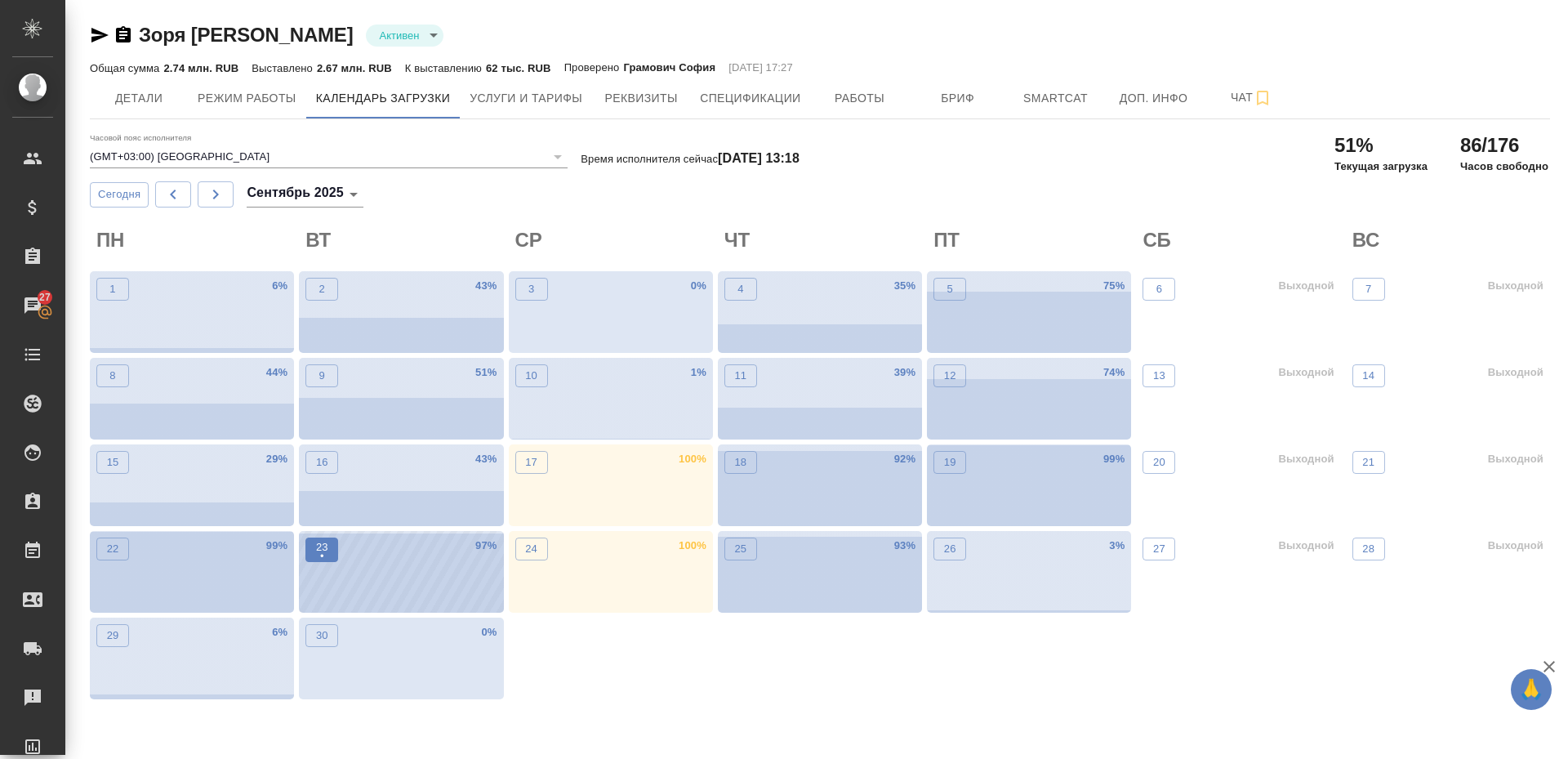
click at [321, 557] on p "•" at bounding box center [322, 556] width 12 height 16
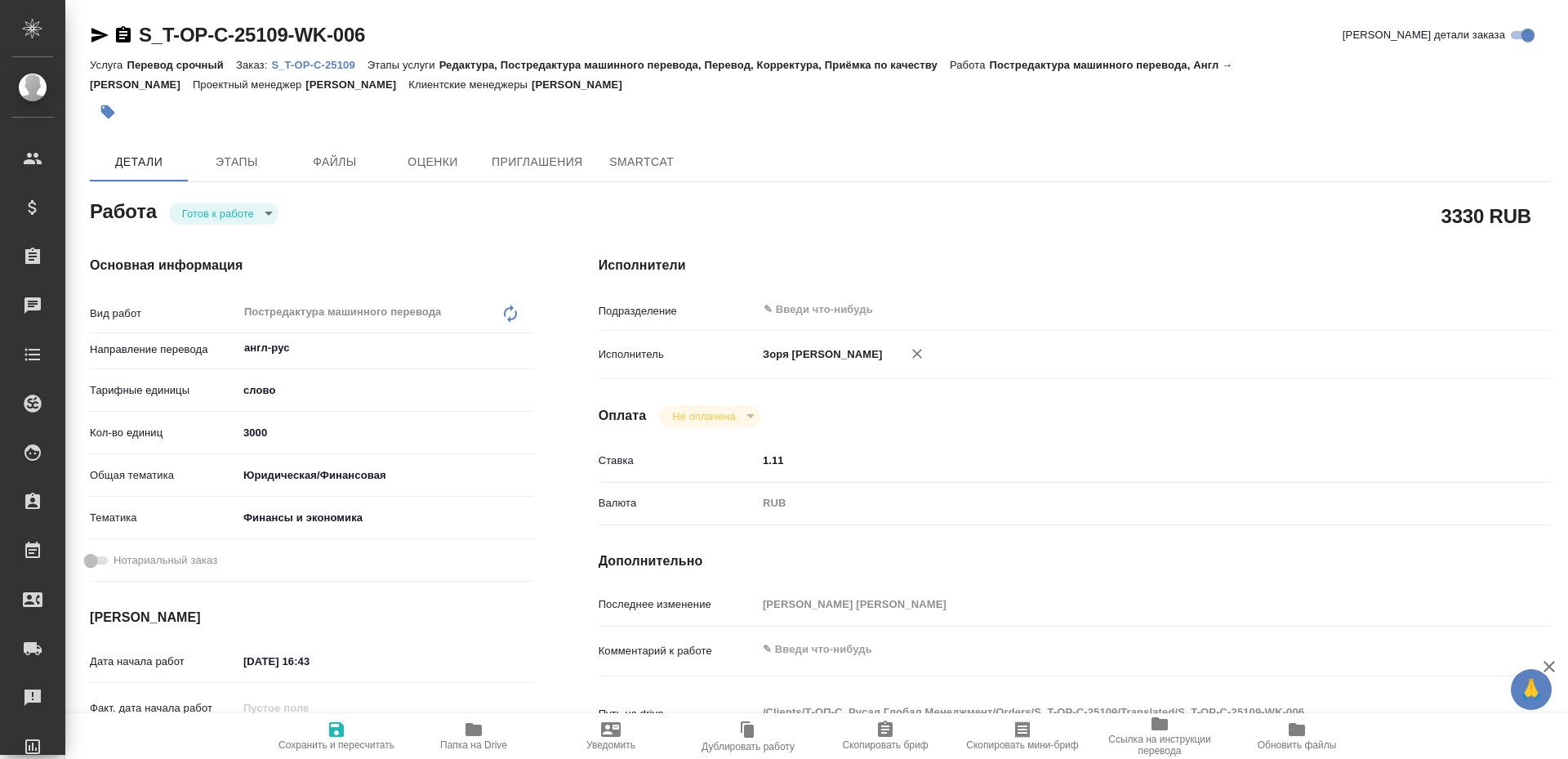
type textarea "x"
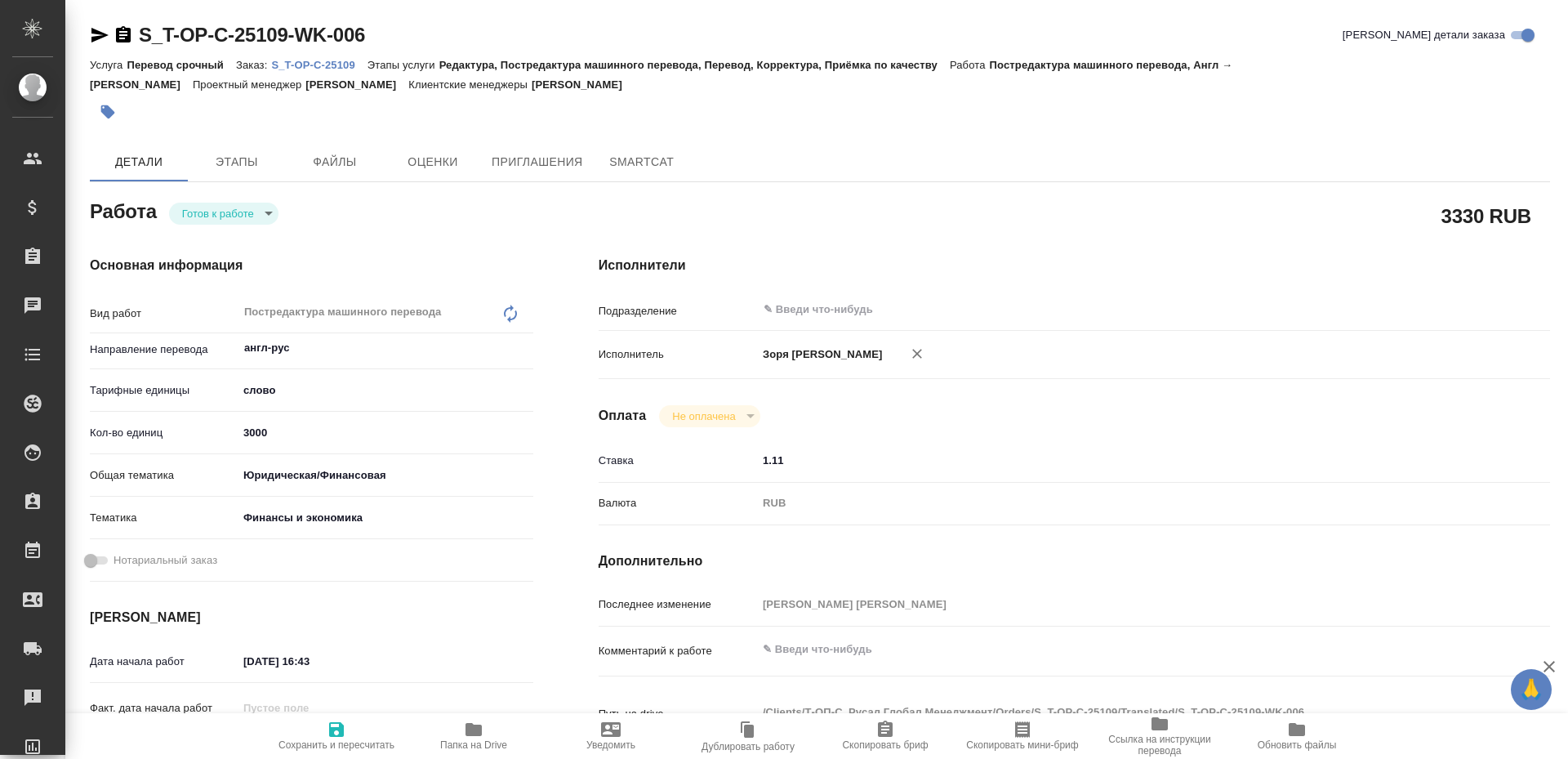
type textarea "x"
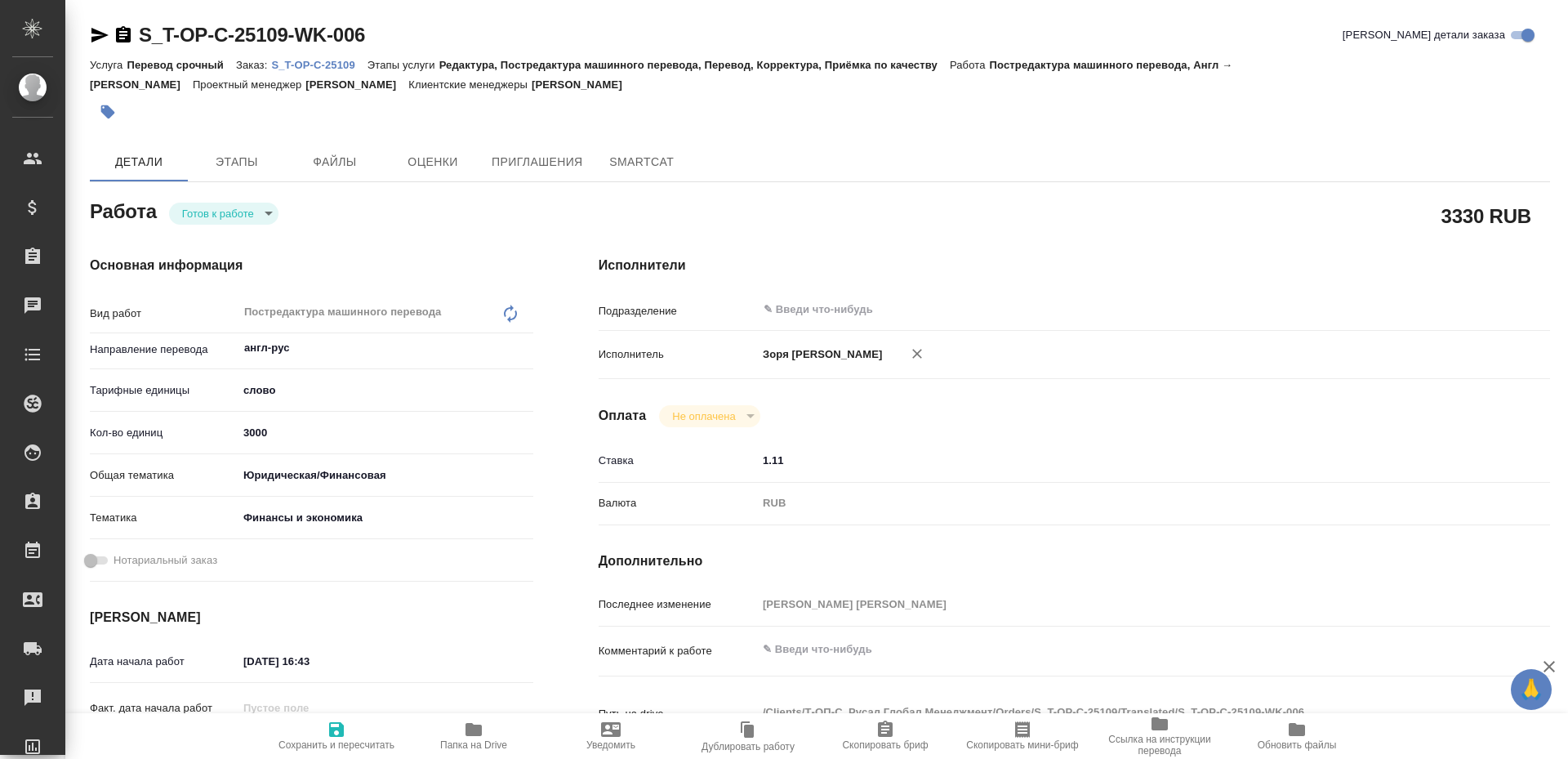
click at [242, 204] on body "🙏 .cls-1 fill:#fff; AWATERA Zoria Tatiana Клиенты Спецификации Заказы Чаты Todo…" at bounding box center [784, 379] width 1568 height 759
type textarea "x"
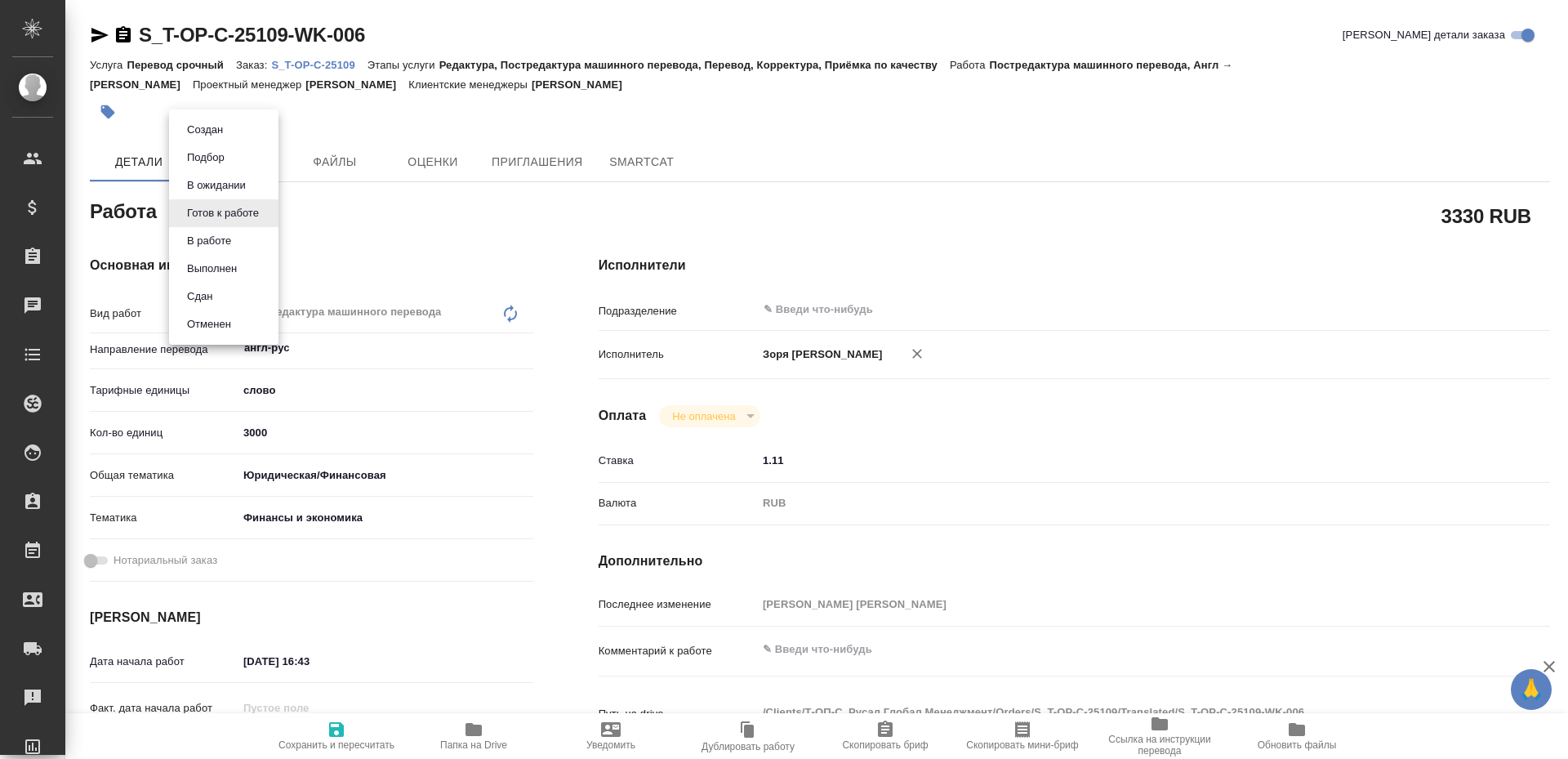
type textarea "x"
click at [228, 252] on li "В работе" at bounding box center [223, 241] width 109 height 28
type textarea "x"
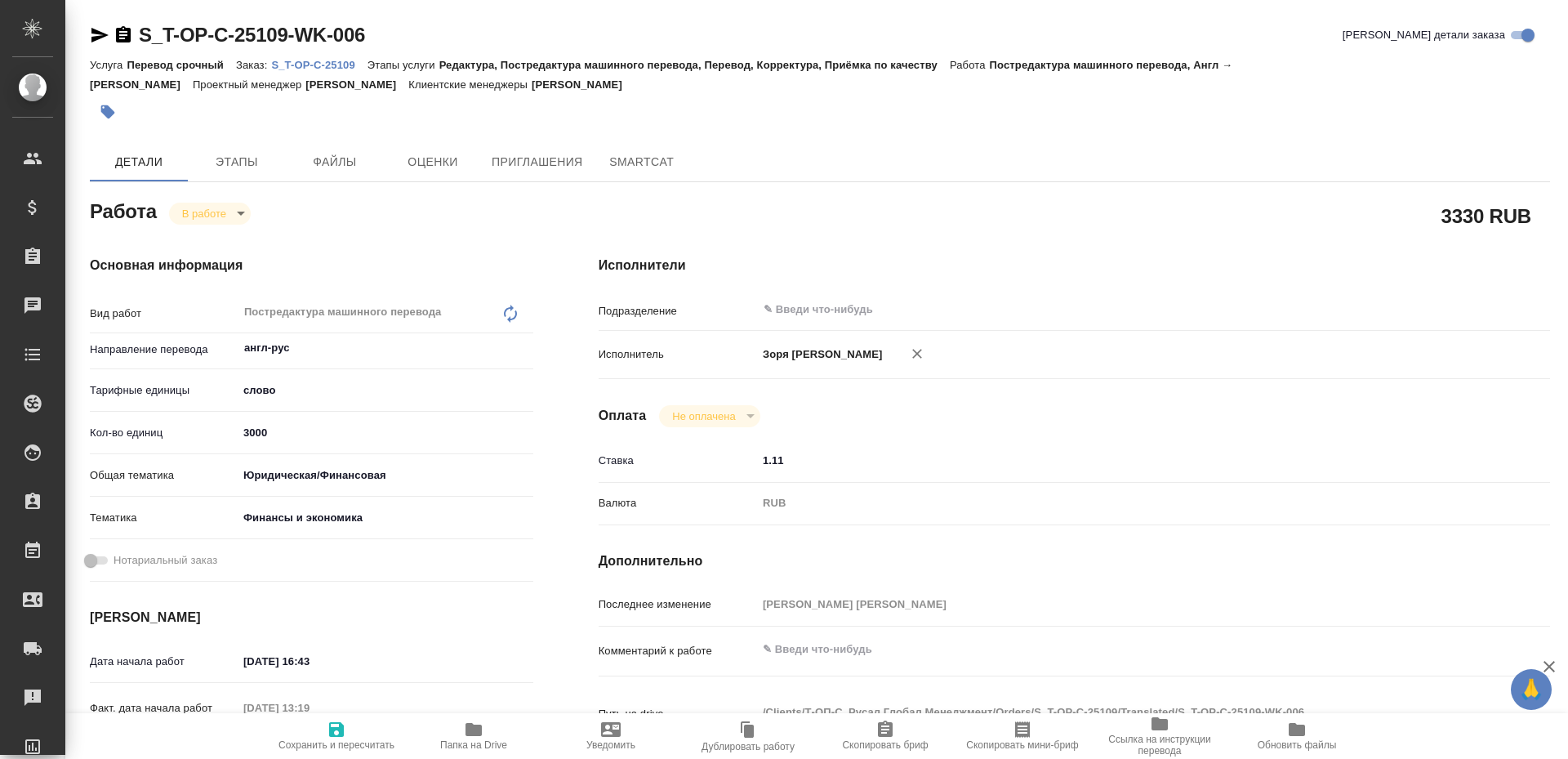
type textarea "x"
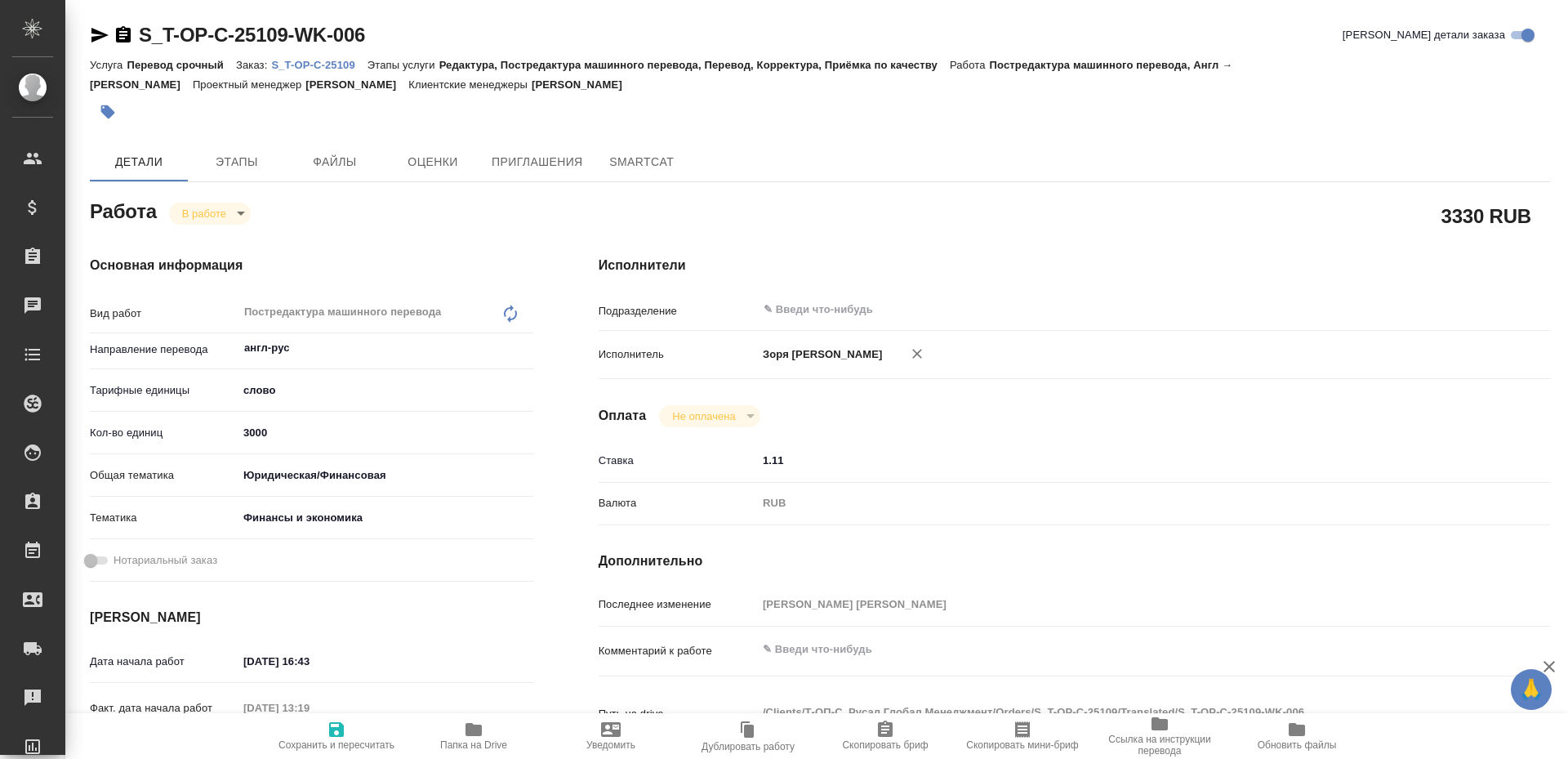
type textarea "x"
click at [460, 733] on span "Папка на Drive" at bounding box center [474, 736] width 118 height 31
